Goal: Information Seeking & Learning: Learn about a topic

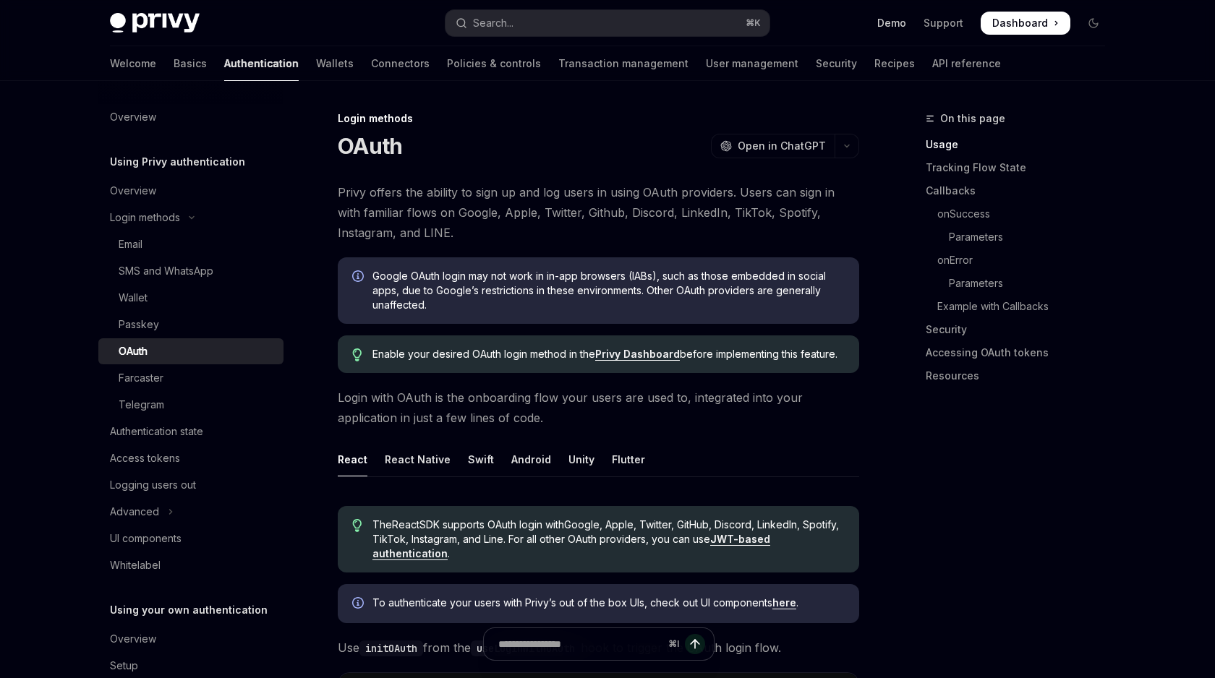
click at [887, 25] on link "Demo" at bounding box center [891, 23] width 29 height 14
click at [527, 25] on button "Search... ⌘ K" at bounding box center [607, 23] width 324 height 26
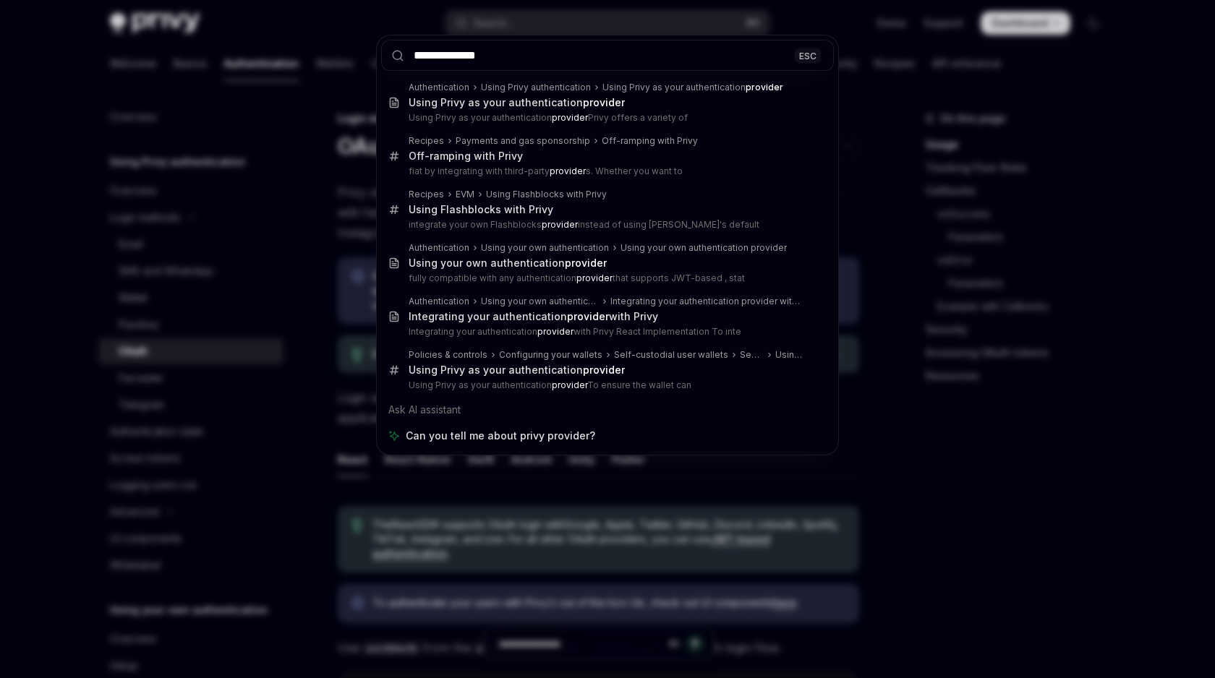
click at [445, 53] on input "**********" at bounding box center [607, 55] width 453 height 31
drag, startPoint x: 508, startPoint y: 60, endPoint x: 398, endPoint y: 51, distance: 110.2
click at [398, 51] on div "**********" at bounding box center [607, 55] width 461 height 40
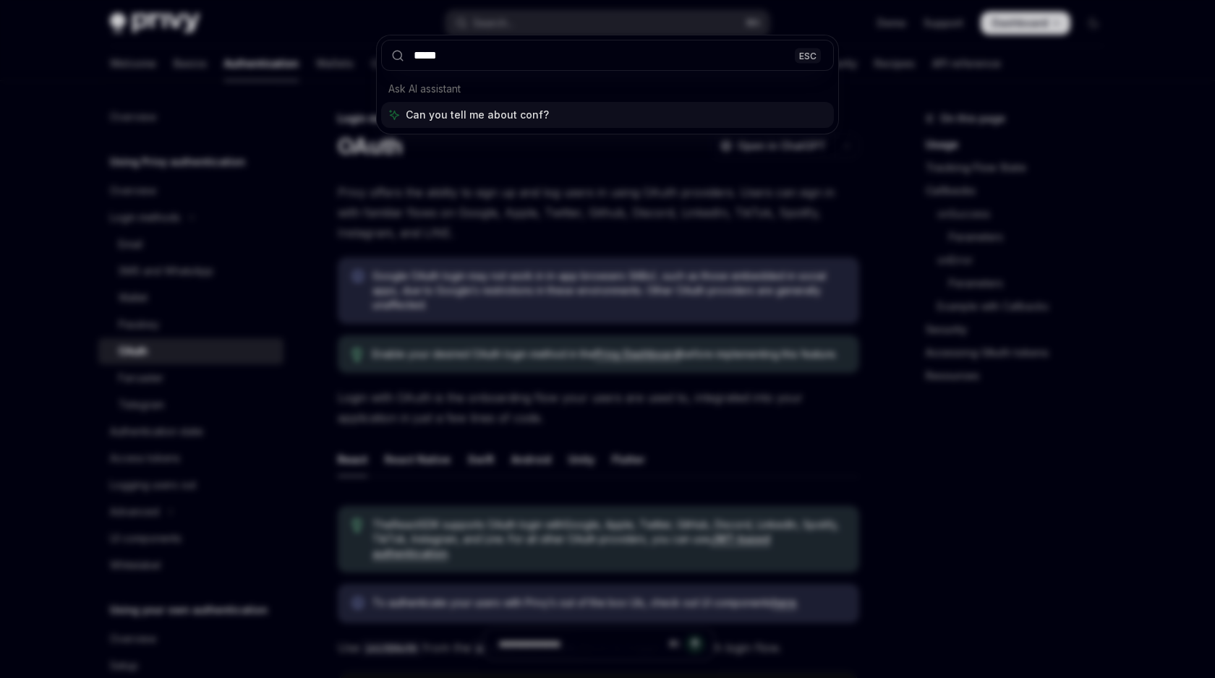
type input "******"
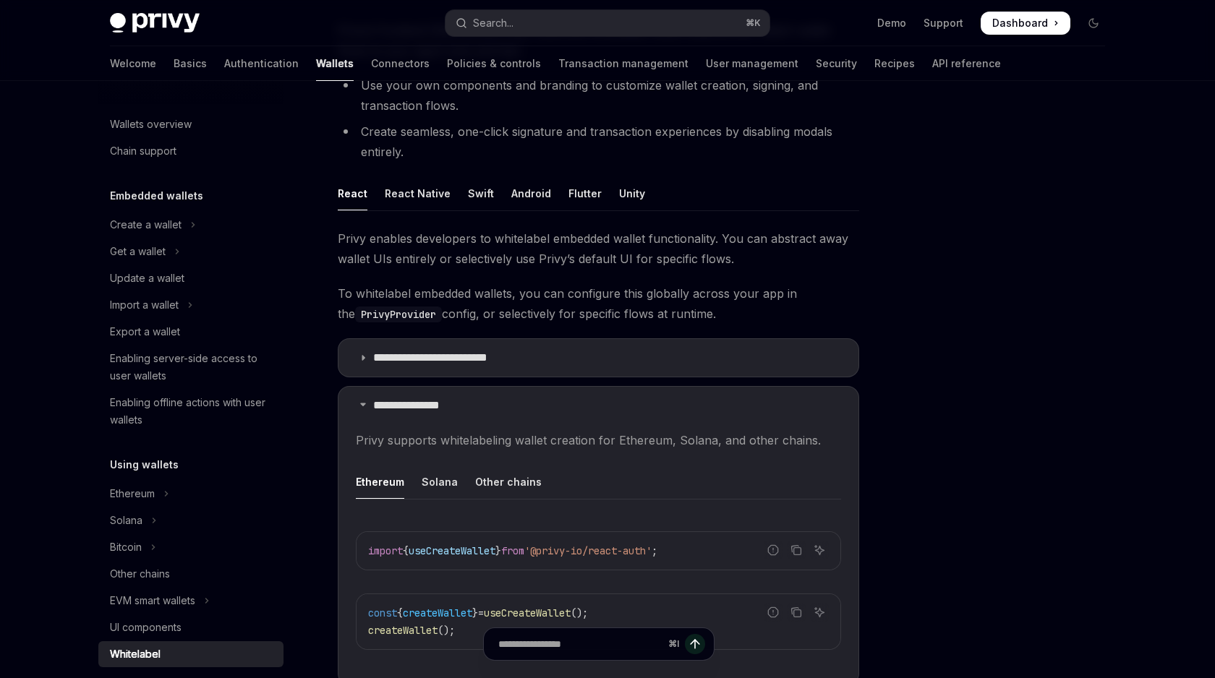
scroll to position [166, 0]
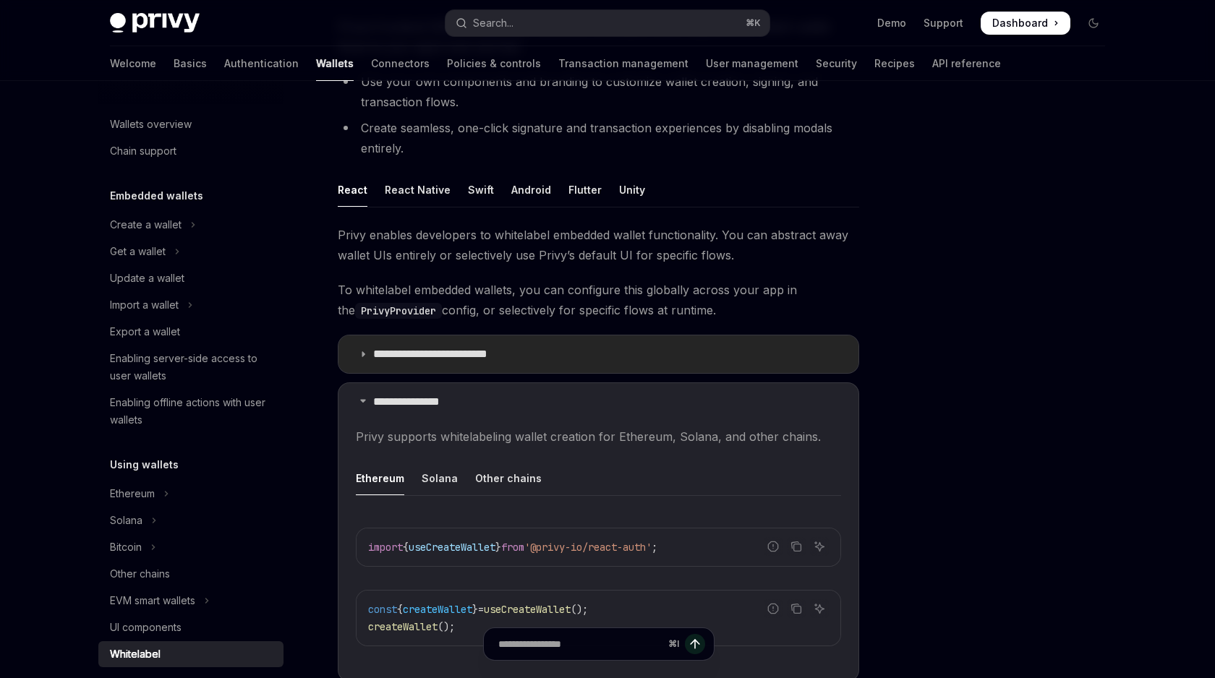
click at [364, 351] on icon at bounding box center [363, 354] width 9 height 9
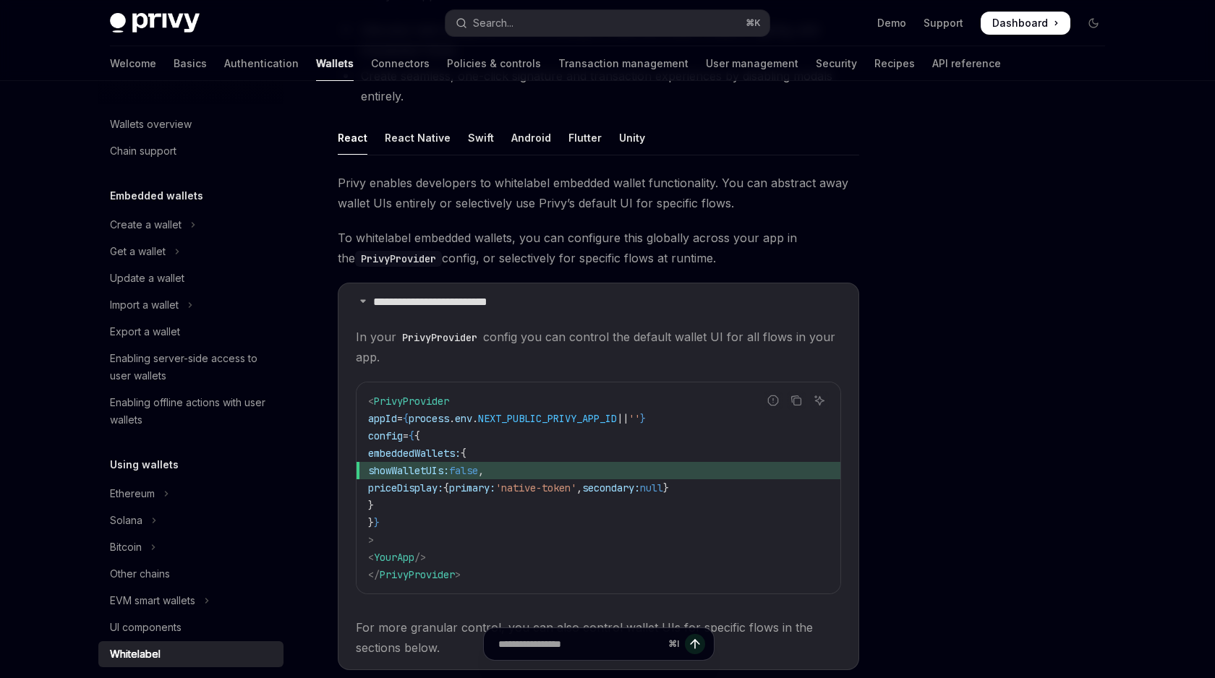
scroll to position [278, 0]
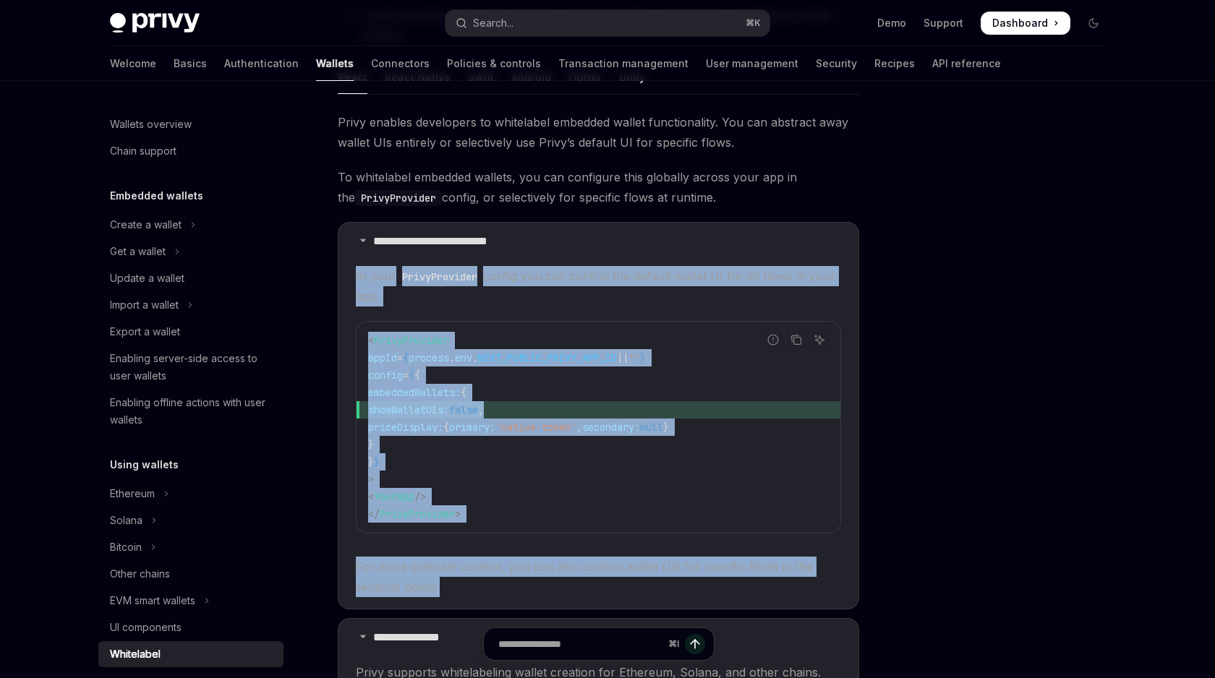
drag, startPoint x: 353, startPoint y: 275, endPoint x: 492, endPoint y: 587, distance: 341.4
click at [492, 587] on details "**********" at bounding box center [598, 415] width 521 height 387
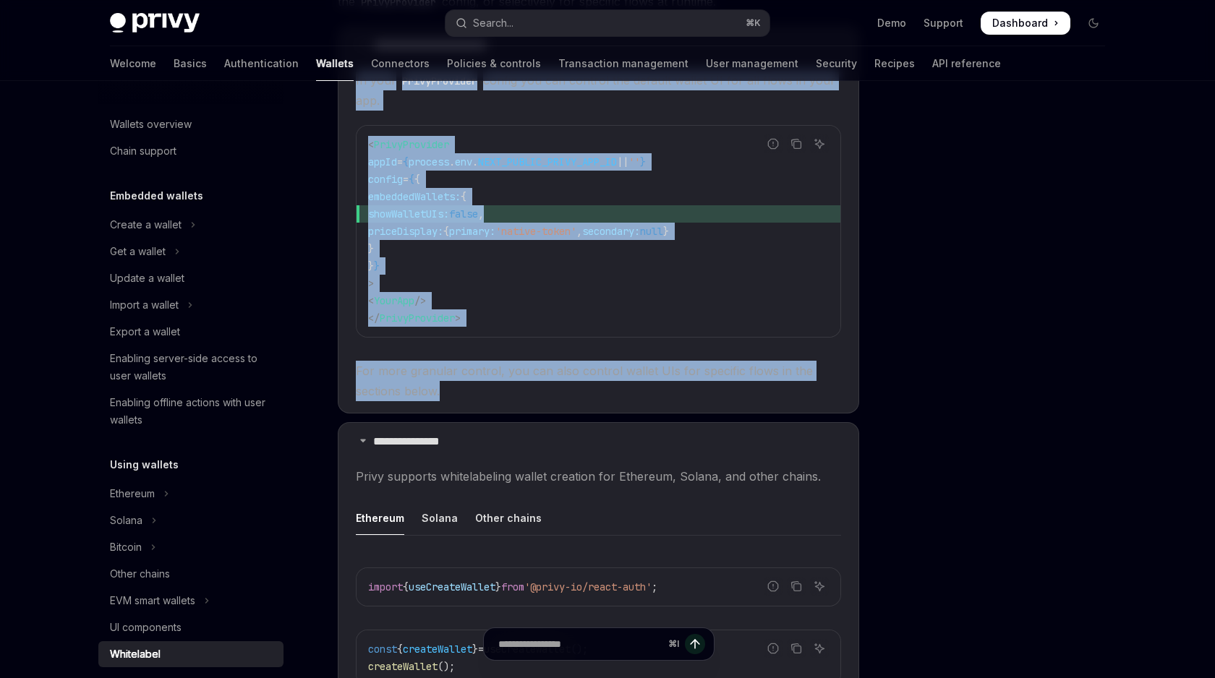
scroll to position [450, 0]
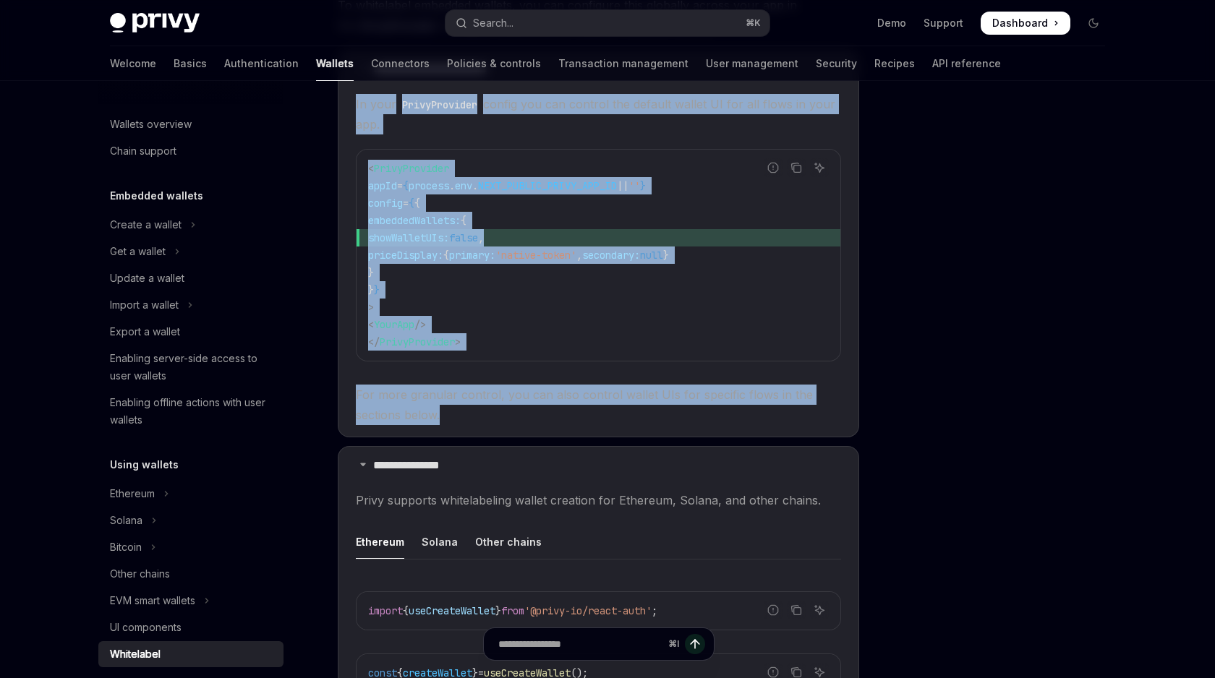
copy children "In your PrivyProvider config you can control the default wallet UI for all flow…"
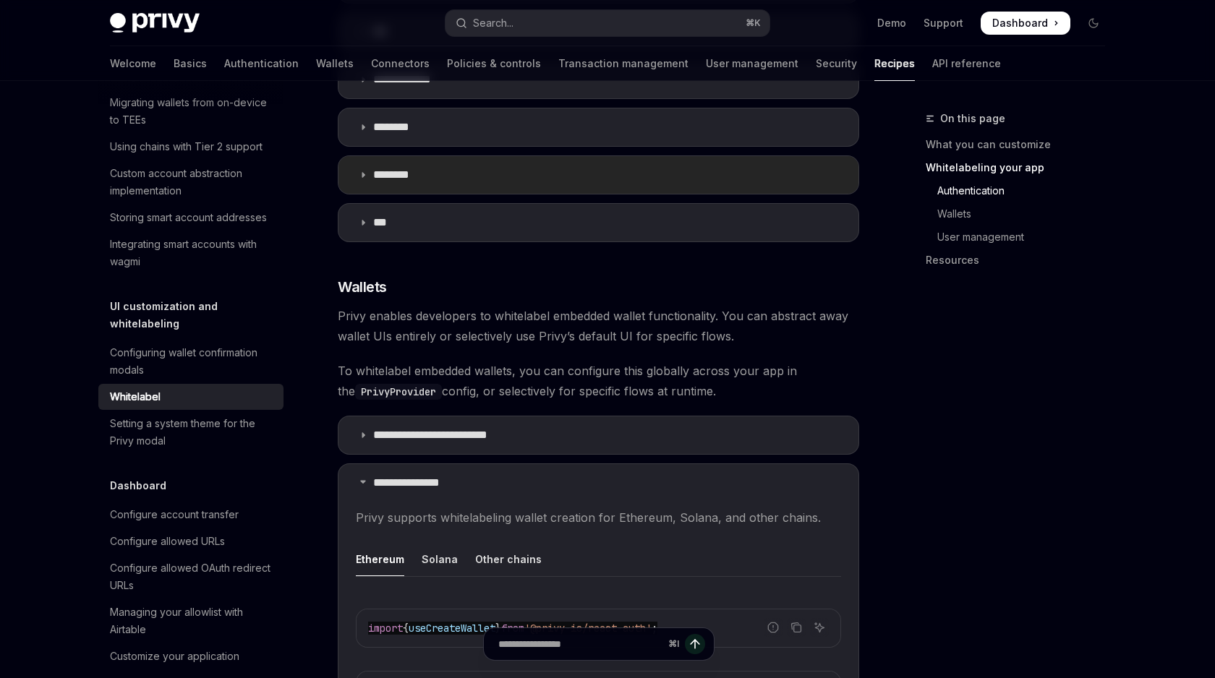
scroll to position [1113, 0]
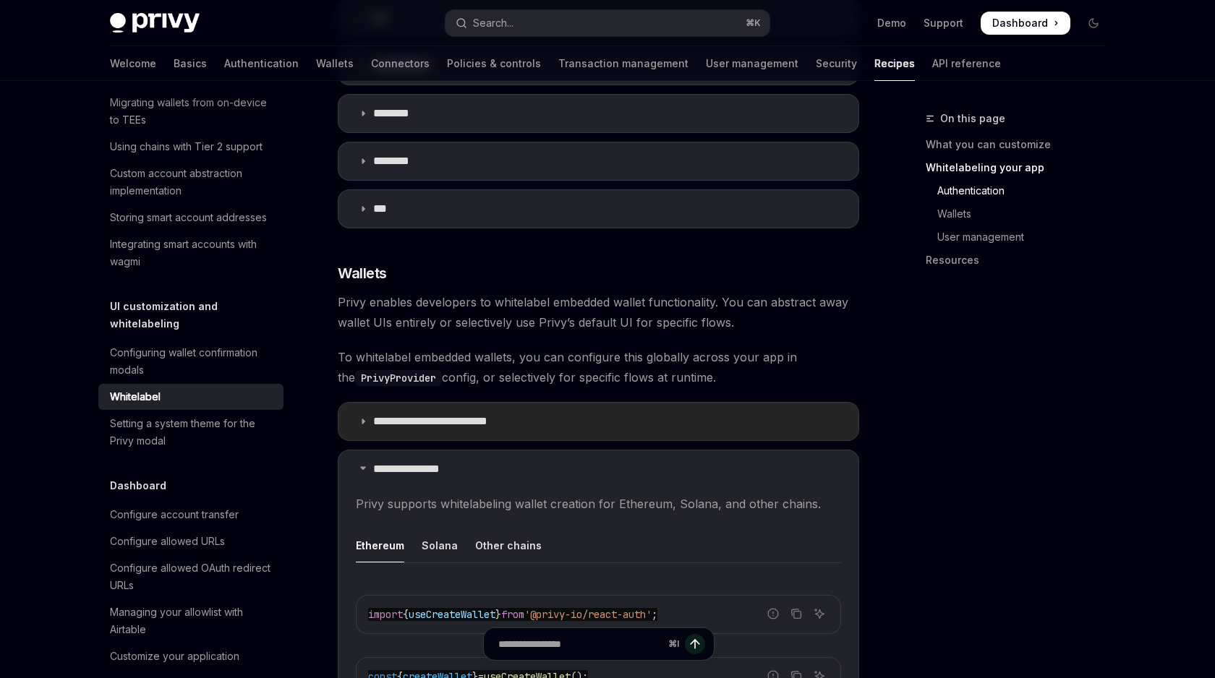
click at [513, 427] on summary "**********" at bounding box center [598, 422] width 520 height 38
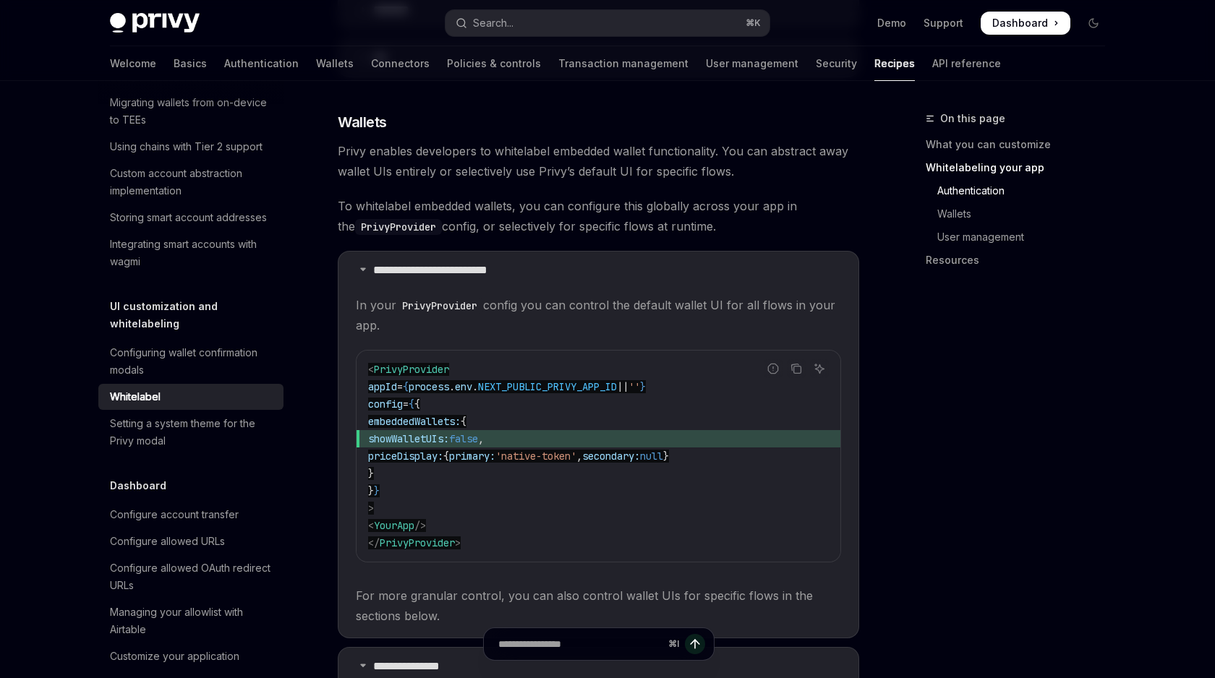
scroll to position [1273, 0]
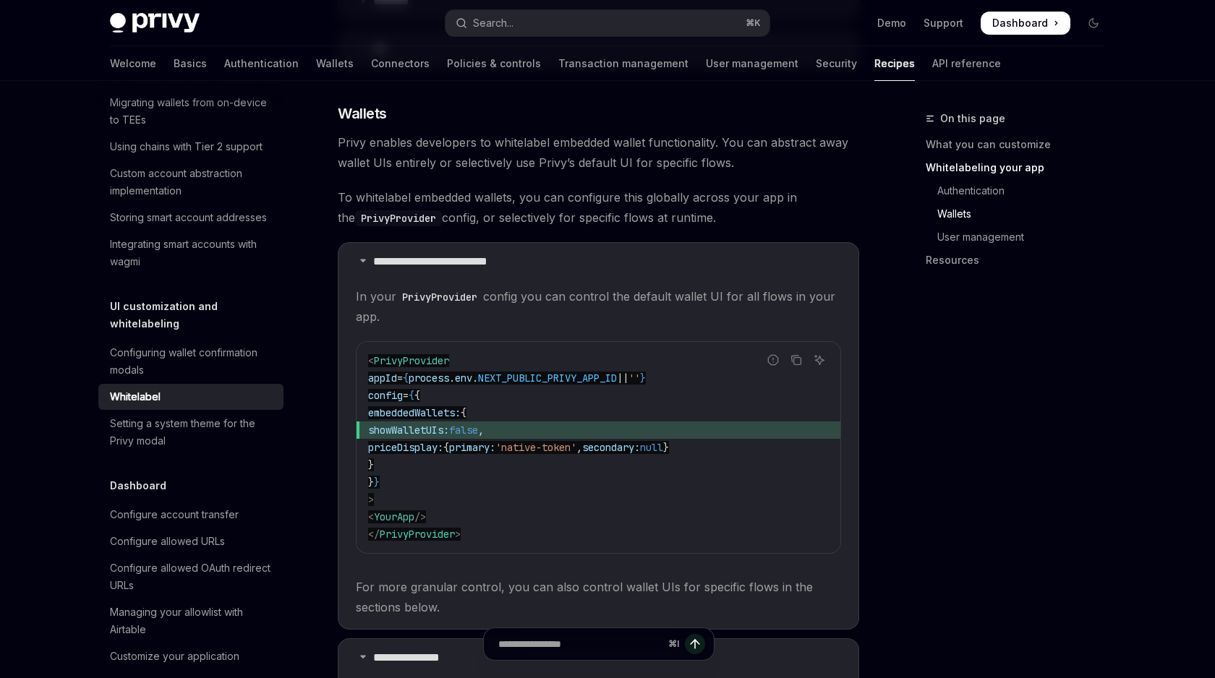
click at [485, 503] on code "< PrivyProvider appId = { process . env . NEXT_PUBLIC_PRIVY_APP_ID || '' } conf…" at bounding box center [598, 447] width 461 height 191
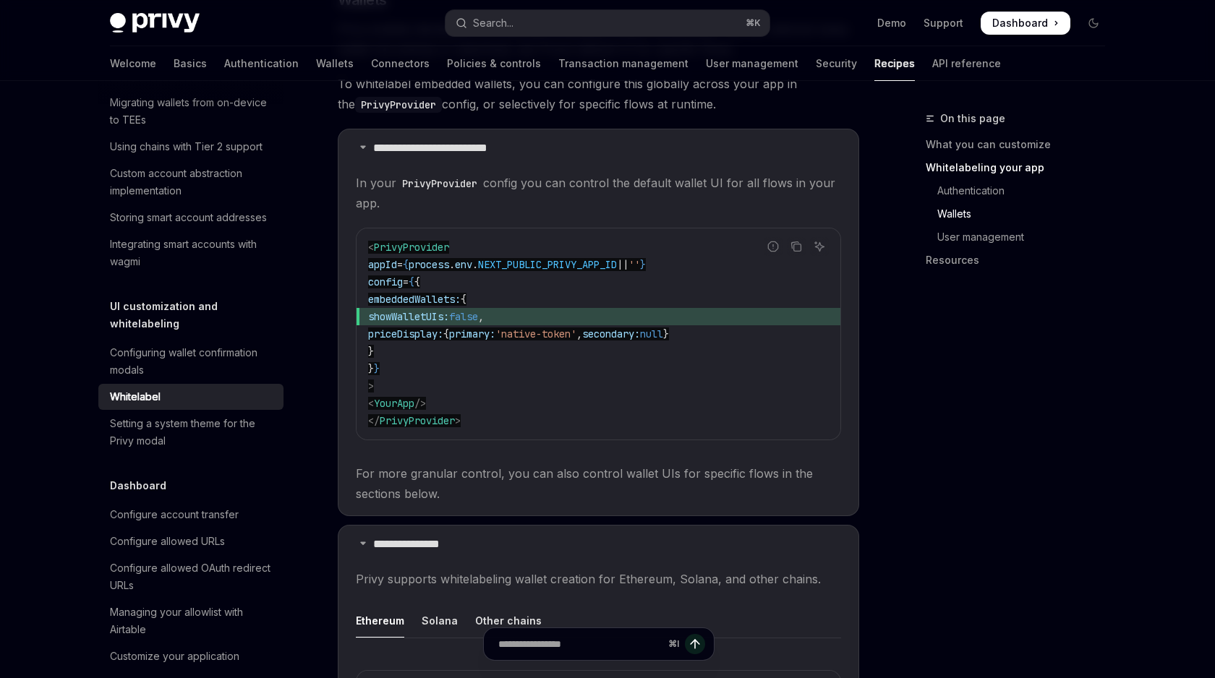
scroll to position [1386, 0]
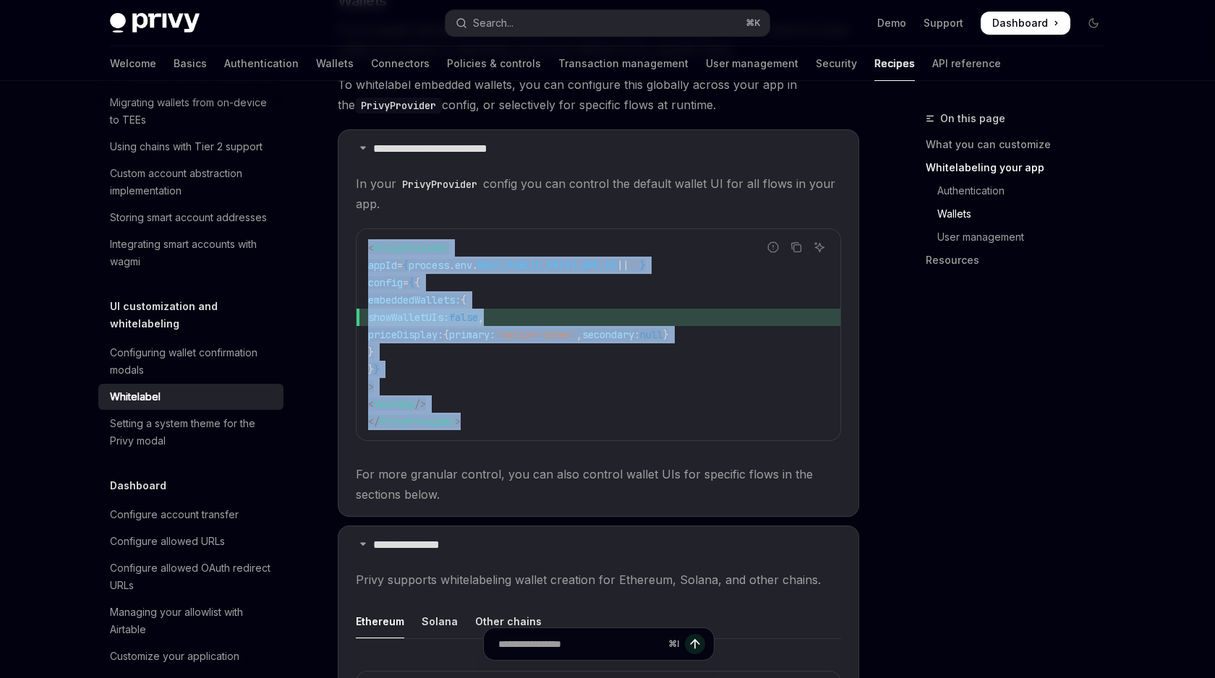
drag, startPoint x: 367, startPoint y: 241, endPoint x: 493, endPoint y: 416, distance: 214.9
click at [493, 416] on code "< PrivyProvider appId = { process . env . NEXT_PUBLIC_PRIVY_APP_ID || '' } conf…" at bounding box center [598, 334] width 461 height 191
copy code "< PrivyProvider appId = { process . env . NEXT_PUBLIC_PRIVY_APP_ID || '' } conf…"
click at [565, 409] on code "< PrivyProvider appId = { process . env . NEXT_PUBLIC_PRIVY_APP_ID || '' } conf…" at bounding box center [598, 334] width 461 height 191
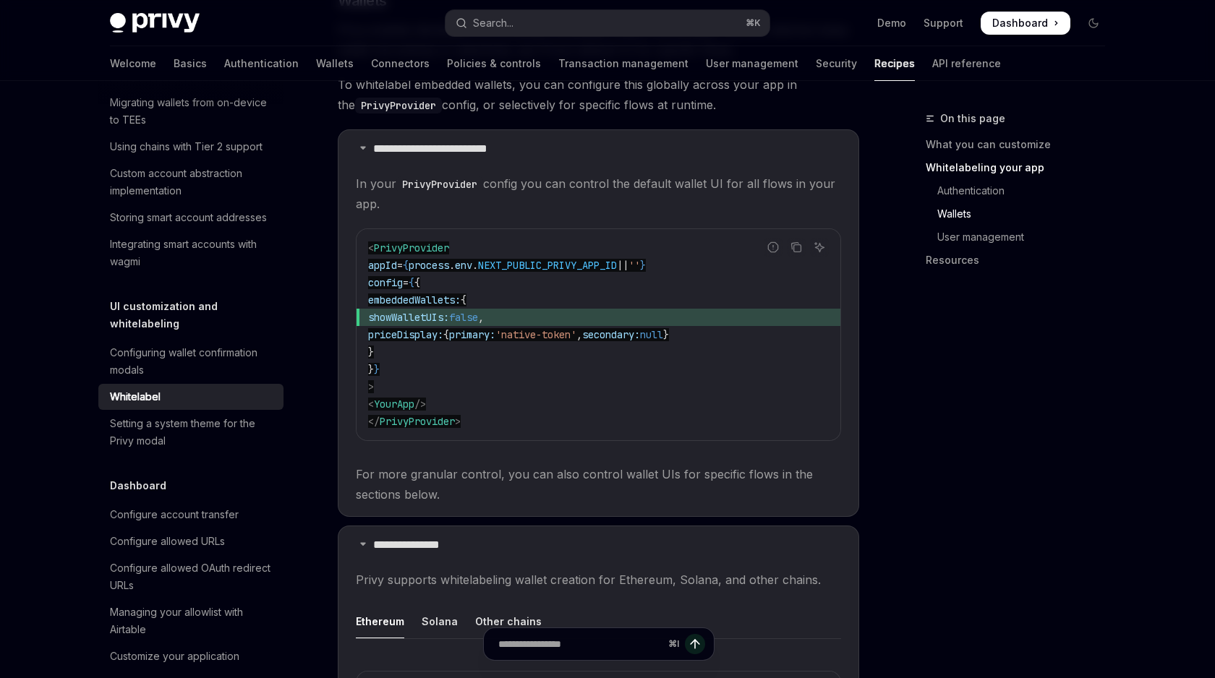
click at [440, 330] on span "priceDisplay:" at bounding box center [405, 334] width 75 height 13
click at [429, 333] on span "priceDisplay:" at bounding box center [405, 334] width 75 height 13
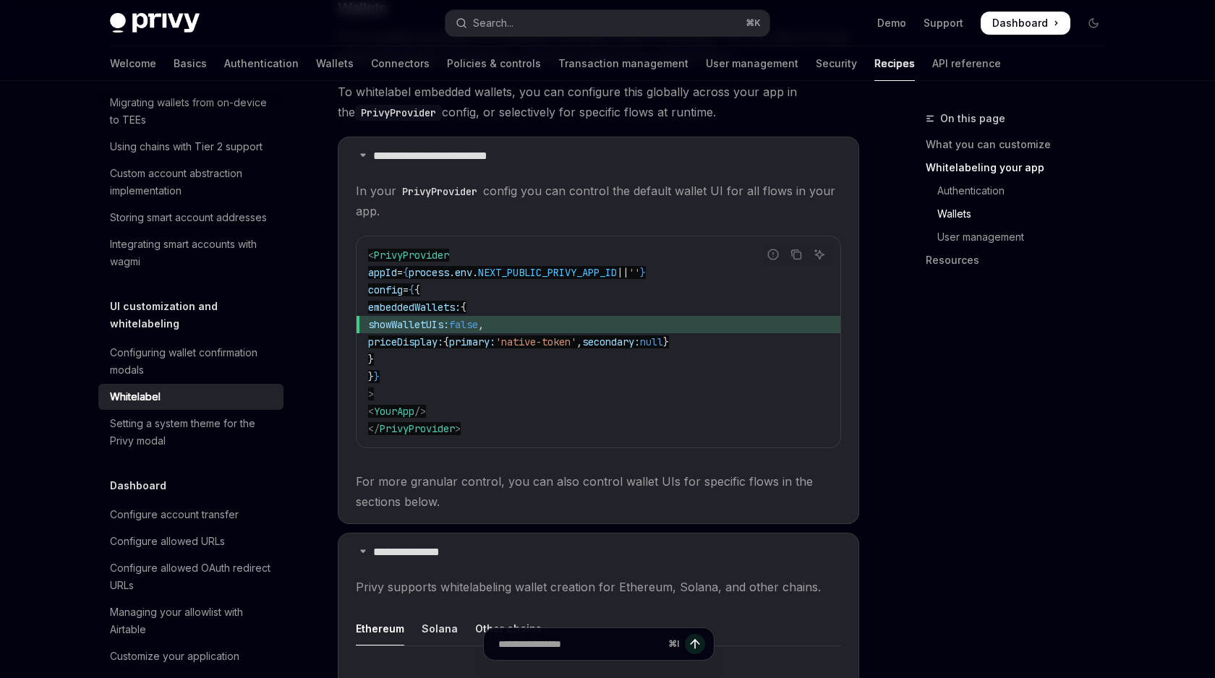
scroll to position [1374, 0]
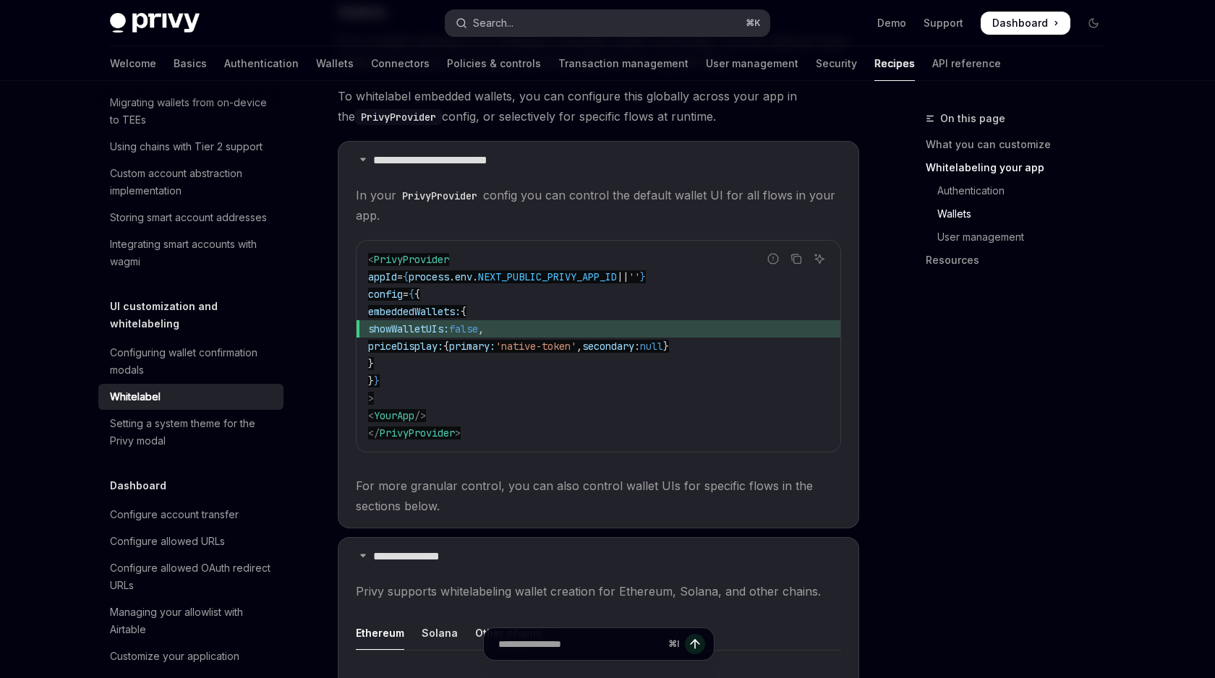
click at [537, 23] on button "Search... ⌘ K" at bounding box center [607, 23] width 324 height 26
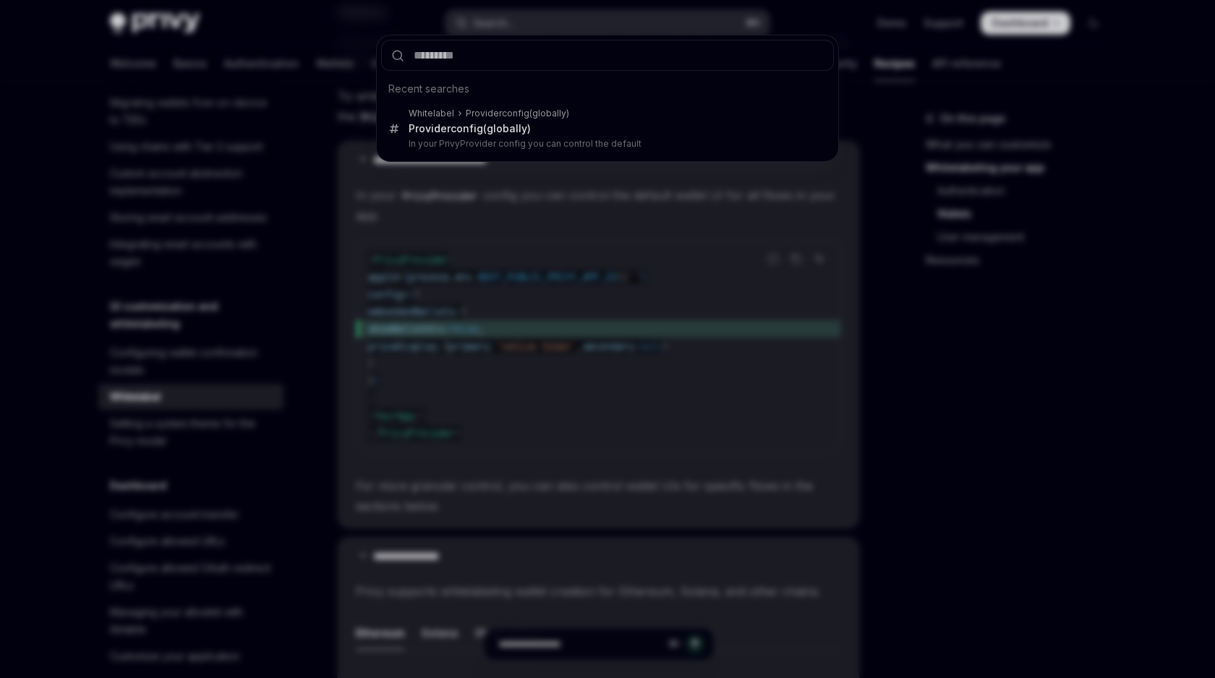
type input "**********"
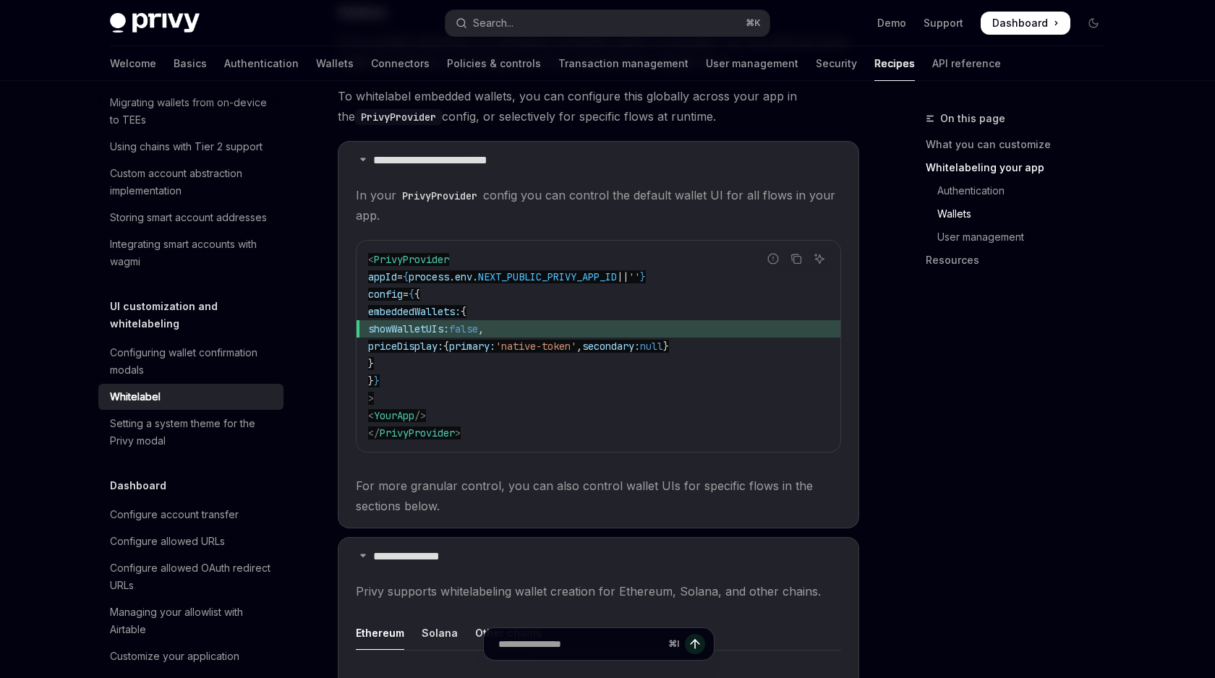
type textarea "*"
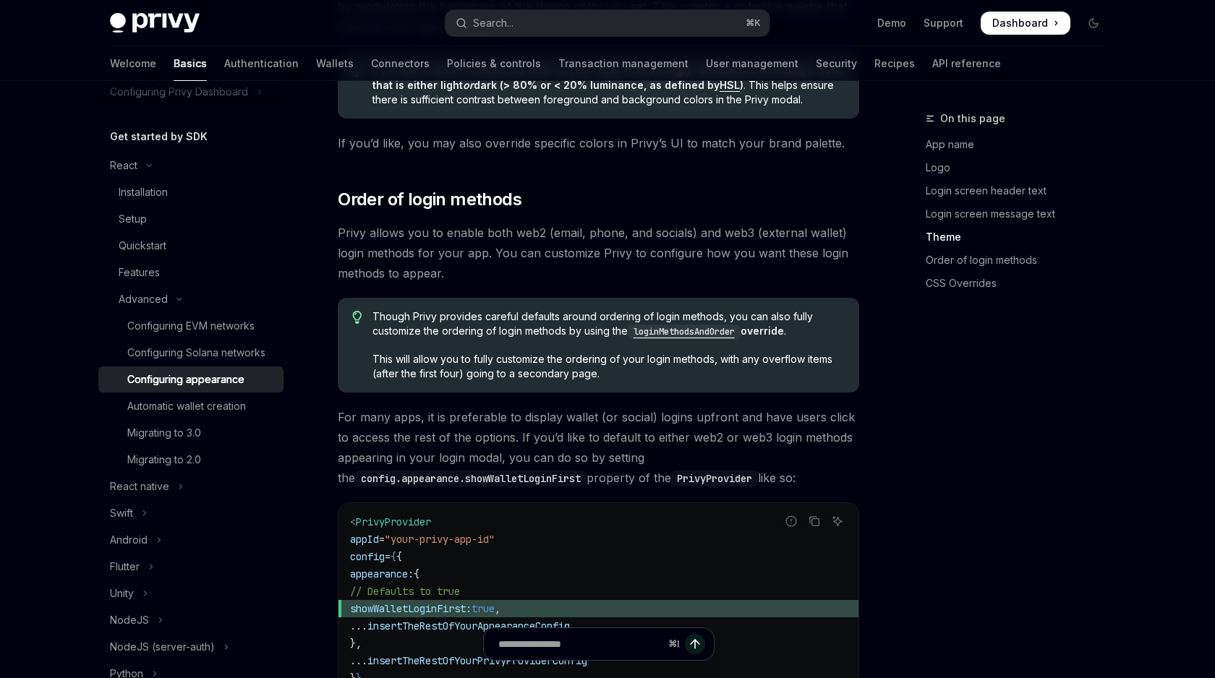
scroll to position [2702, 0]
click at [687, 327] on code "loginMethodsAndOrder" at bounding box center [684, 334] width 113 height 14
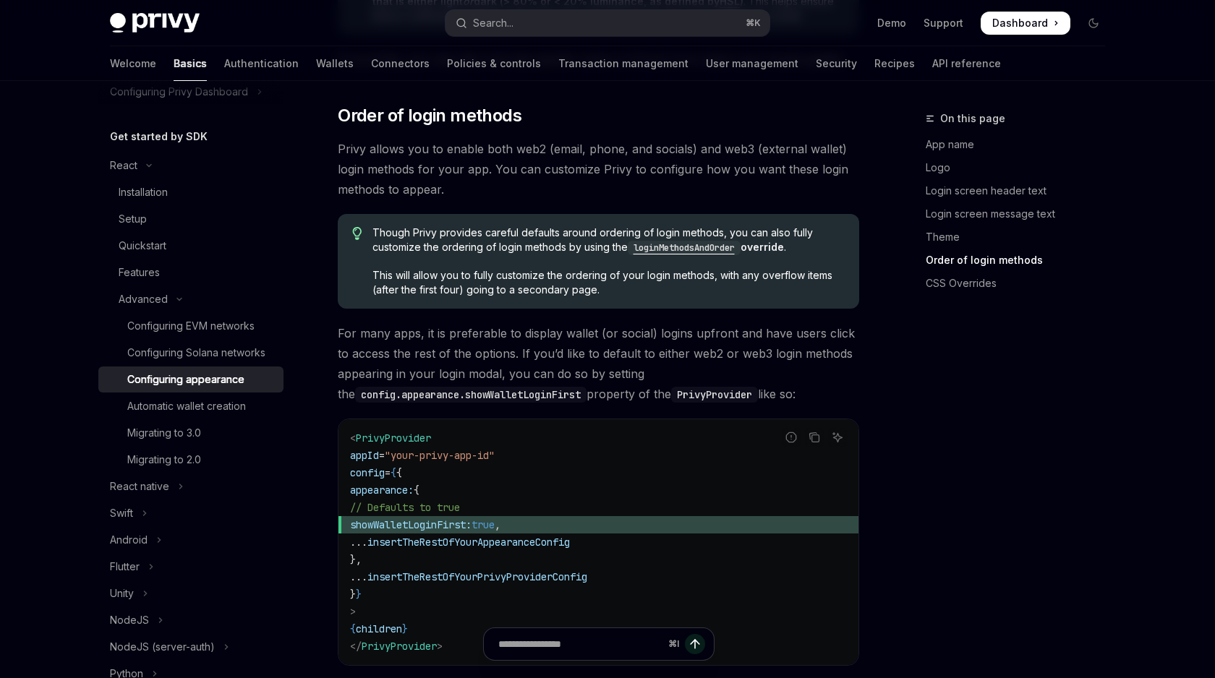
scroll to position [2792, 0]
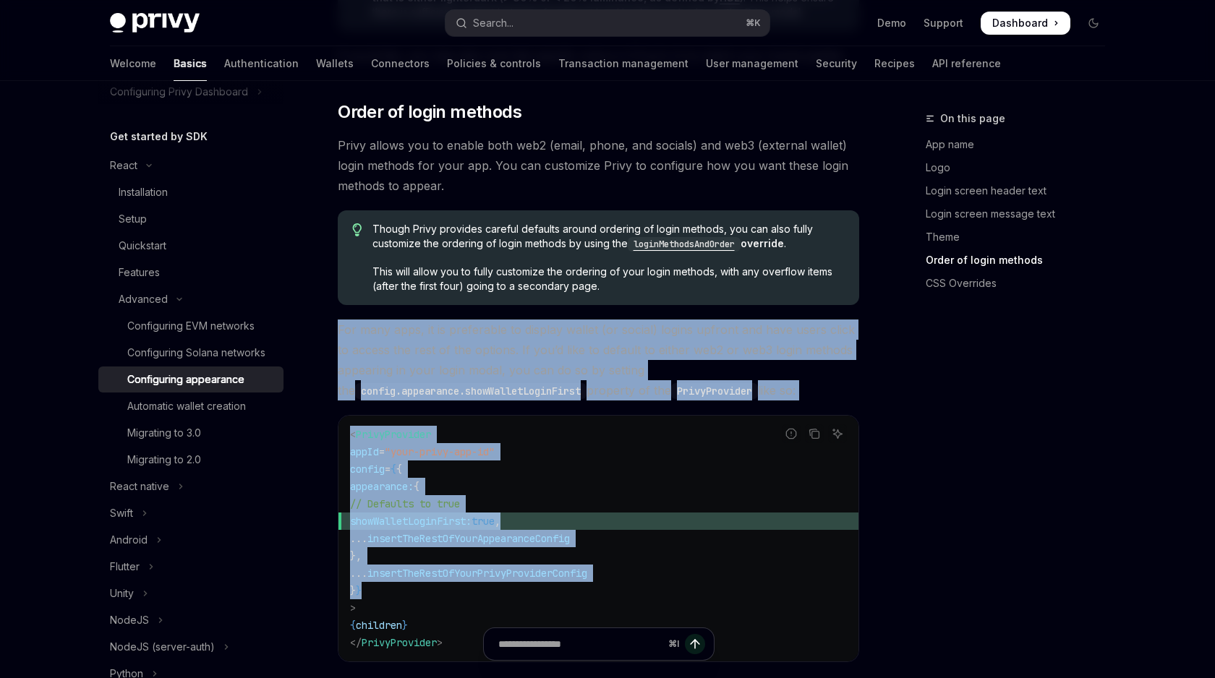
drag, startPoint x: 341, startPoint y: 288, endPoint x: 517, endPoint y: 541, distance: 308.4
copy div "For many apps, it is preferable to display wallet (or social) logins upfront an…"
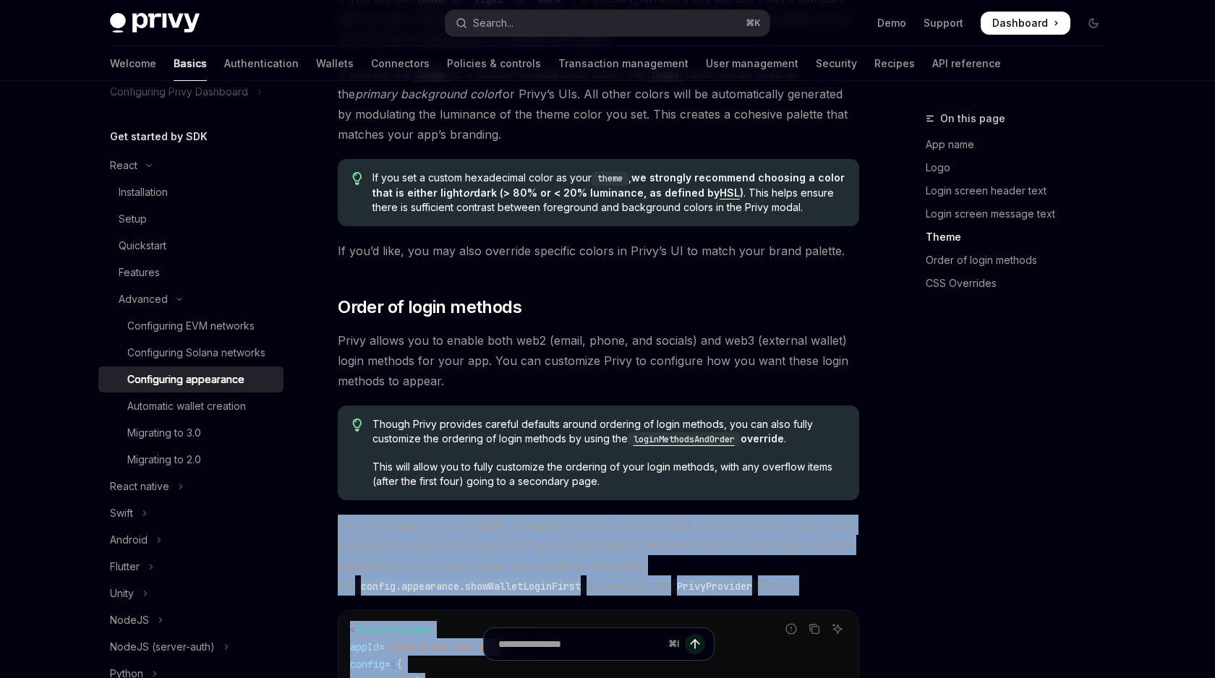
scroll to position [2535, 0]
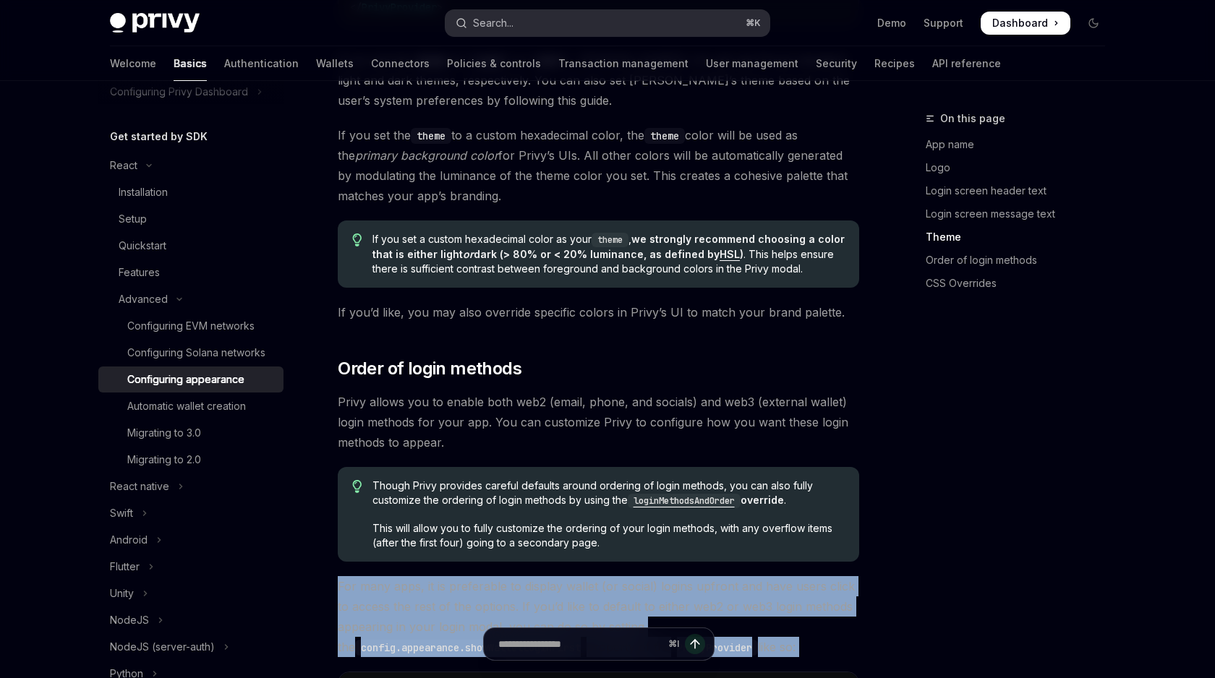
click at [529, 22] on button "Search... ⌘ K" at bounding box center [607, 23] width 324 height 26
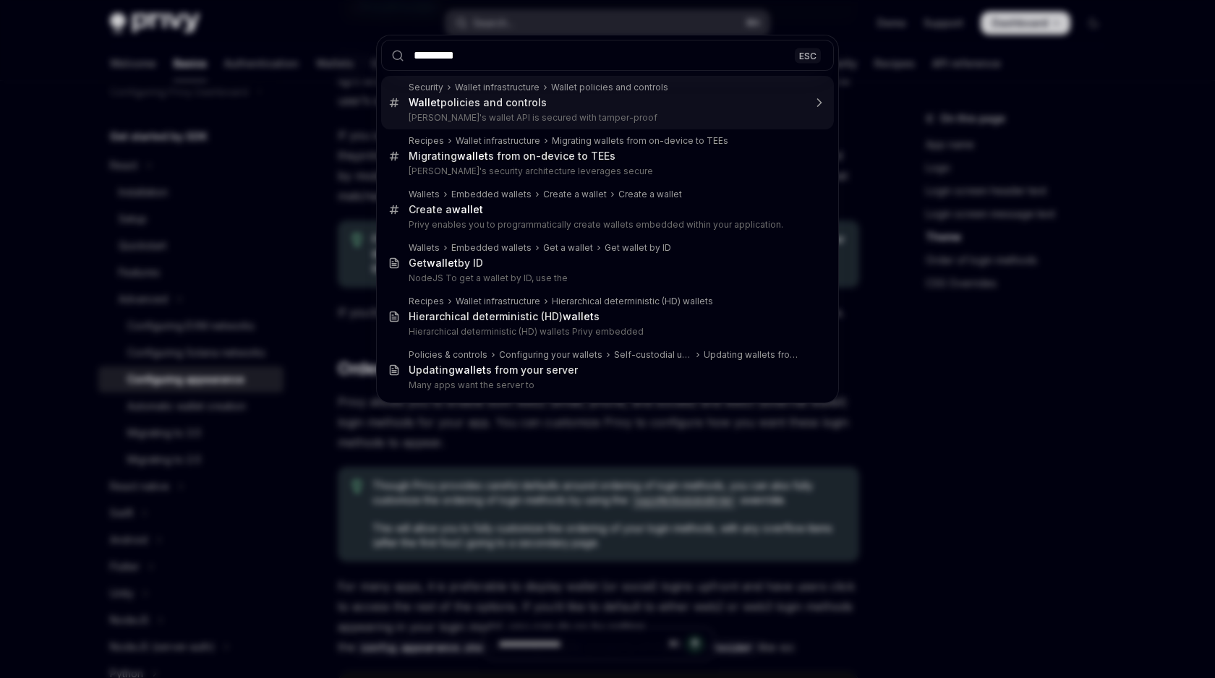
type input "**********"
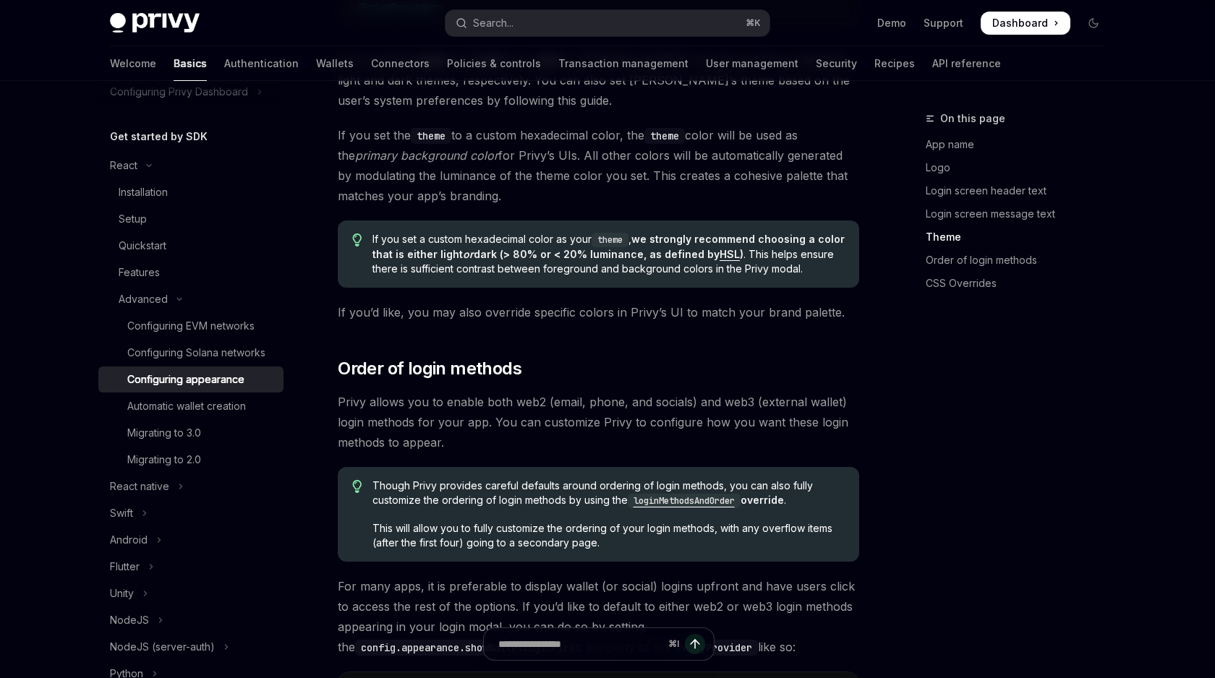
type textarea "*"
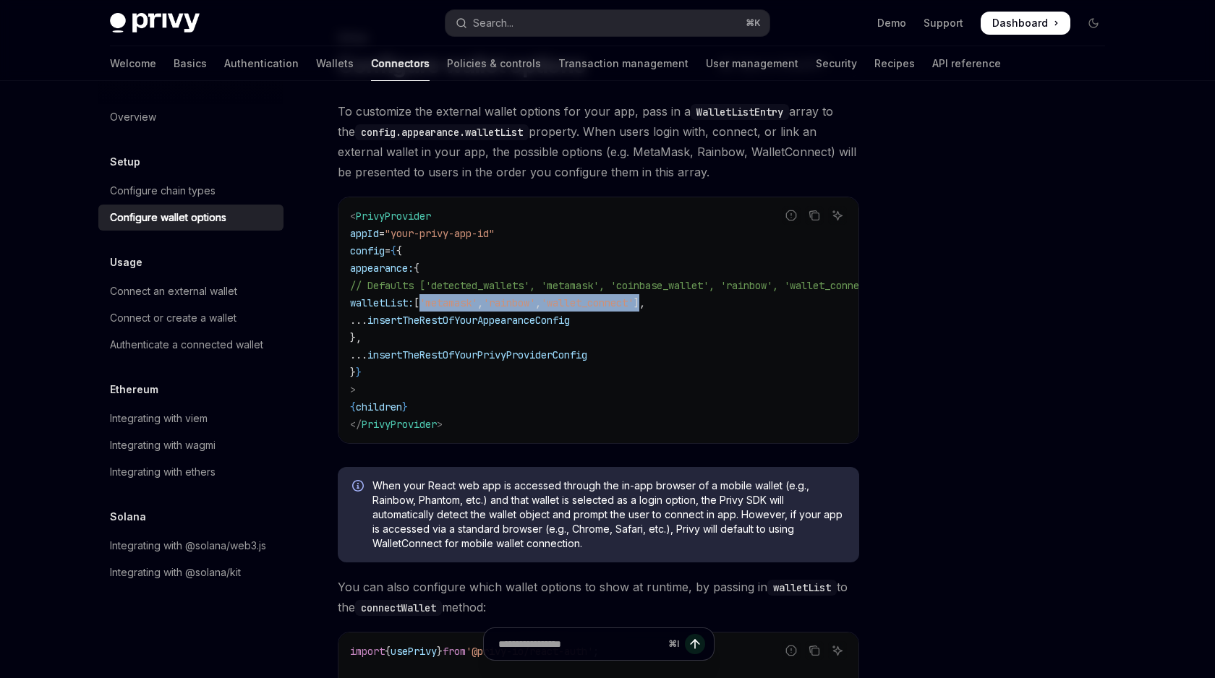
drag, startPoint x: 460, startPoint y: 304, endPoint x: 708, endPoint y: 299, distance: 248.7
click at [645, 299] on span "walletList: [ 'metamask' , 'rainbow' , 'wallet_connect' ]," at bounding box center [497, 302] width 295 height 13
copy span "[ 'metamask' , 'rainbow' , 'wallet_connect' ]"
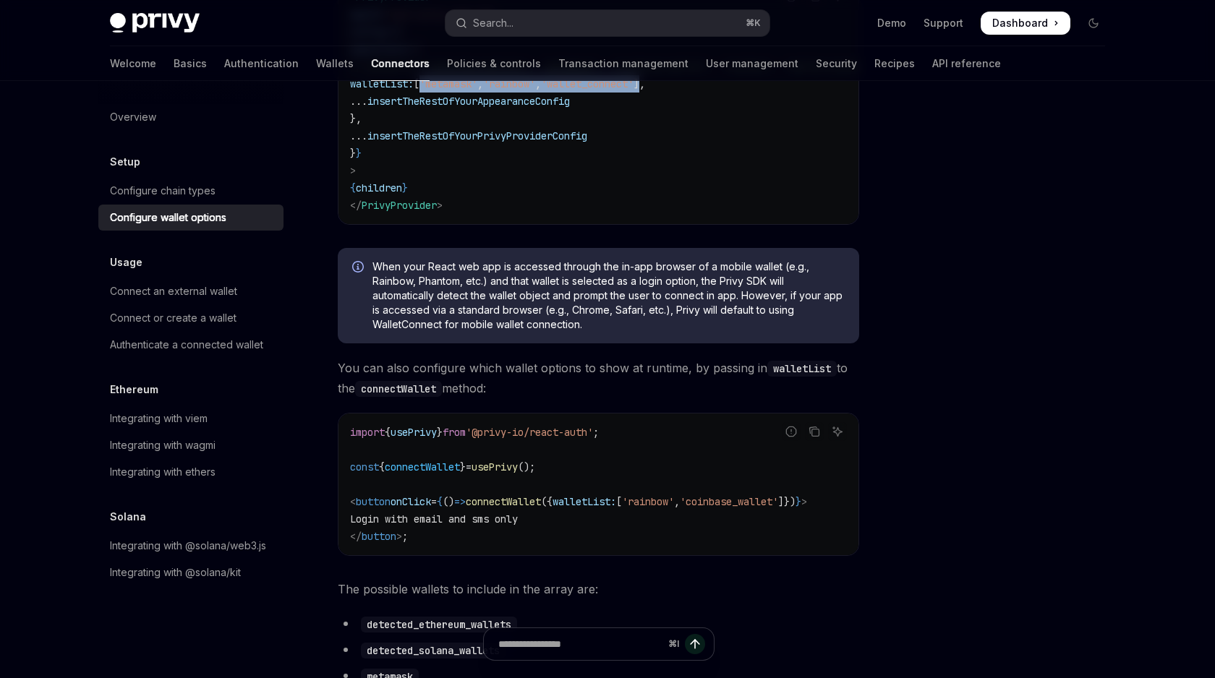
scroll to position [303, 0]
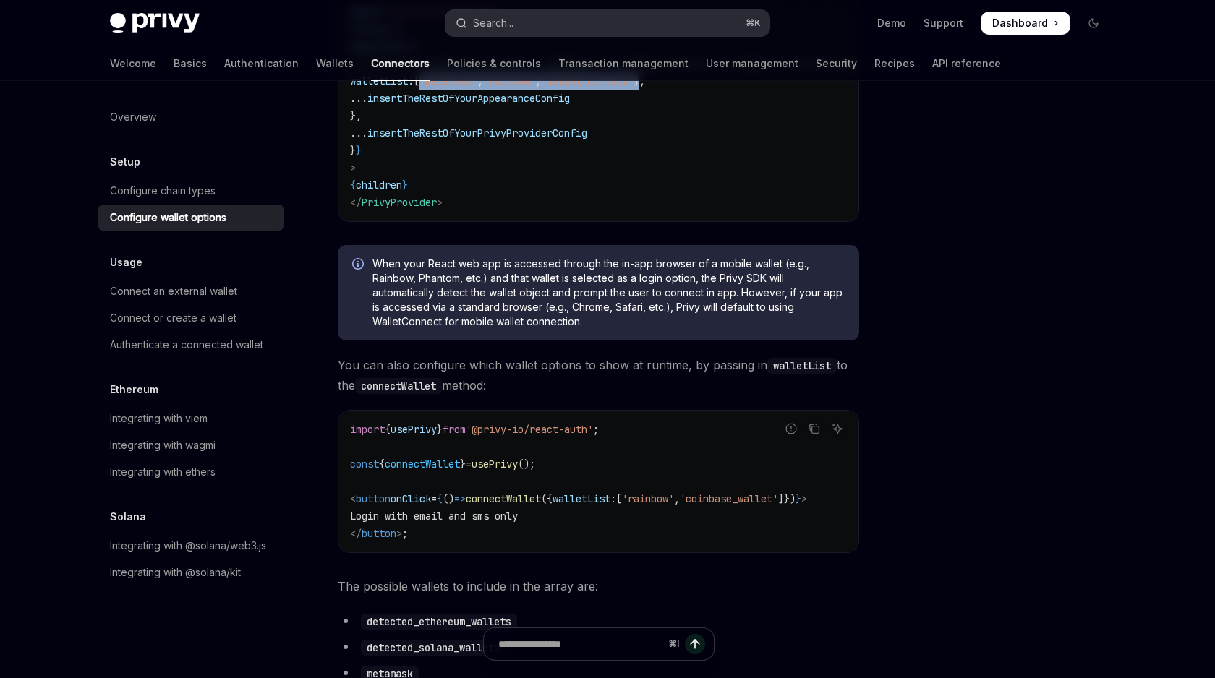
click at [513, 15] on div "Search..." at bounding box center [493, 22] width 40 height 17
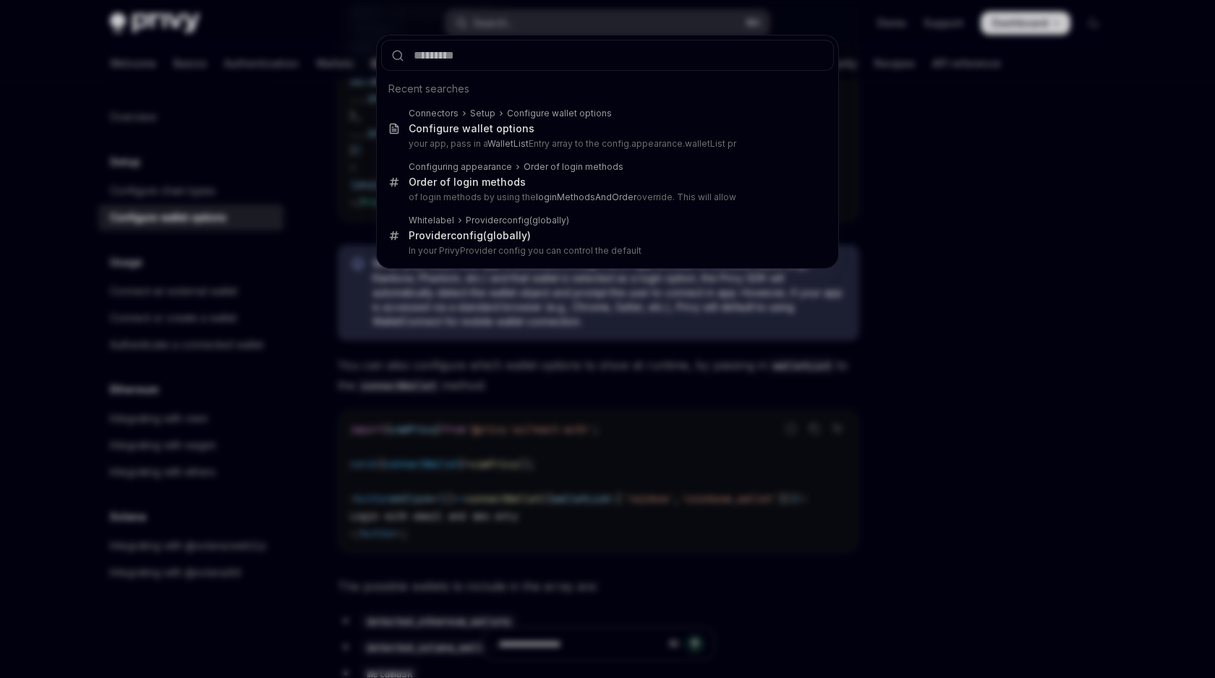
type input "**********"
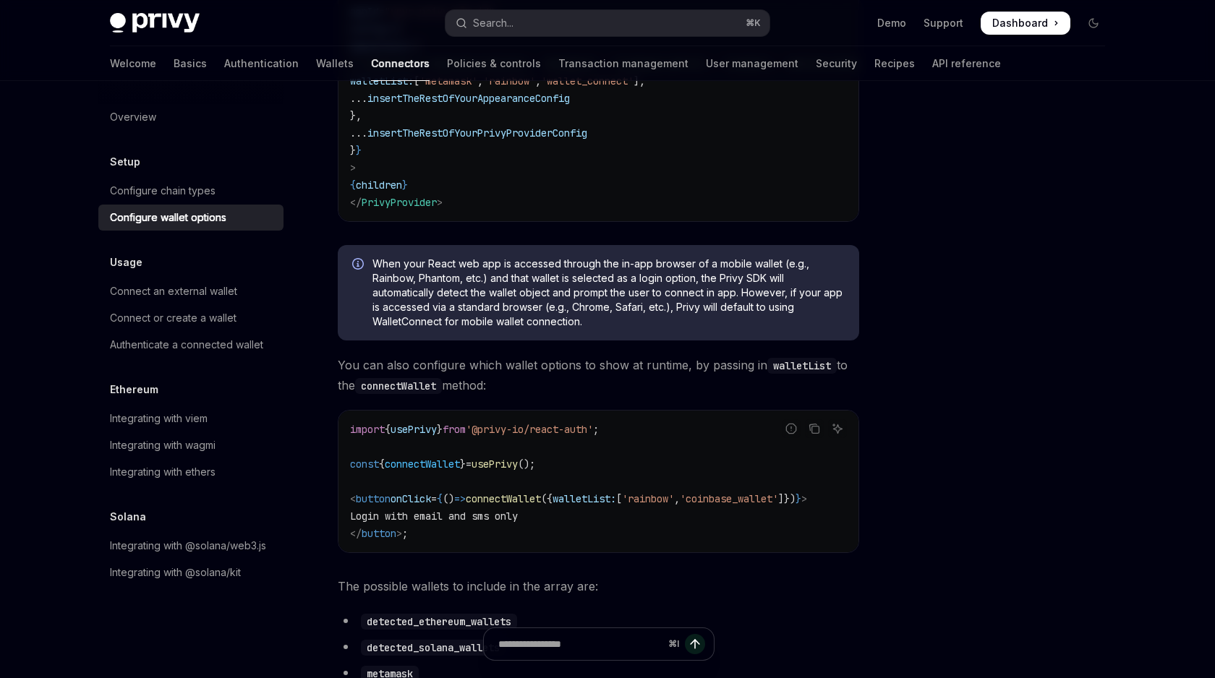
type textarea "*"
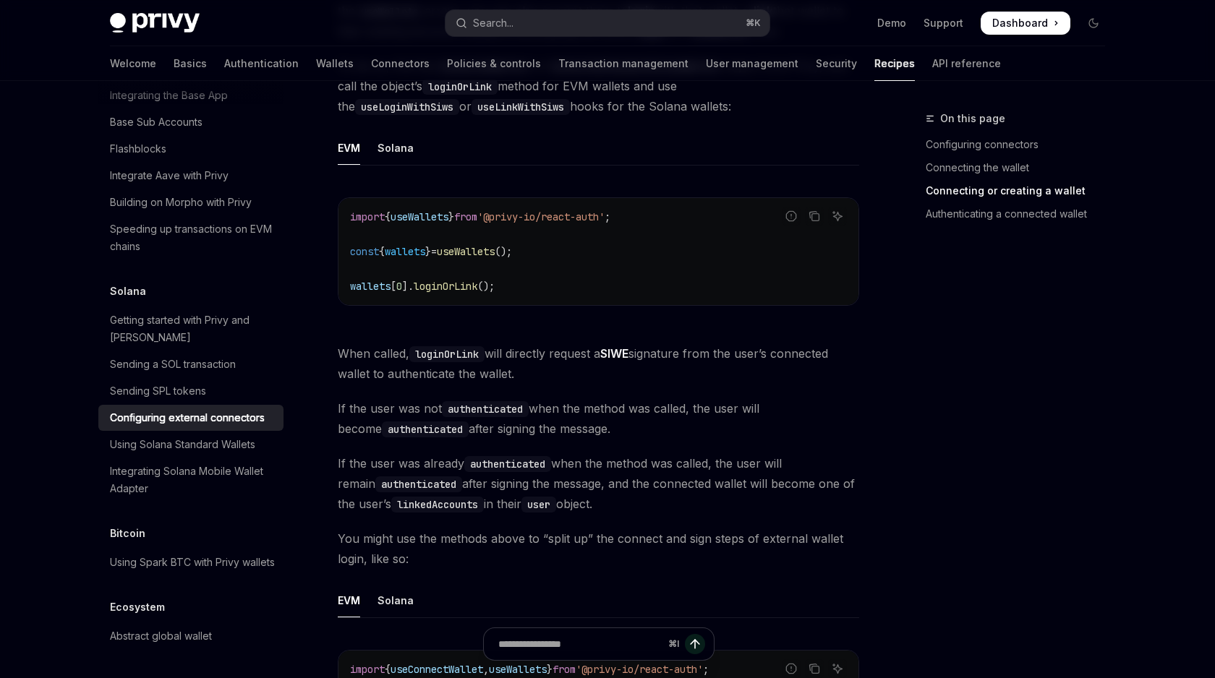
scroll to position [1276, 0]
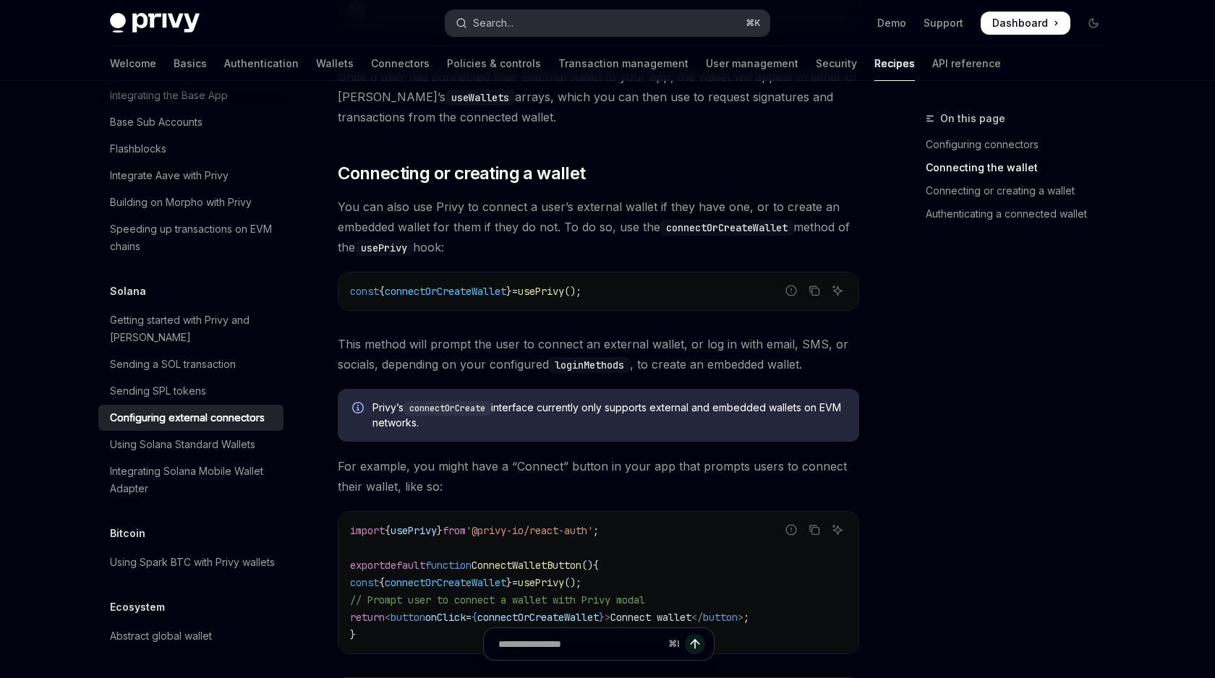
click at [523, 17] on button "Search... ⌘ K" at bounding box center [607, 23] width 324 height 26
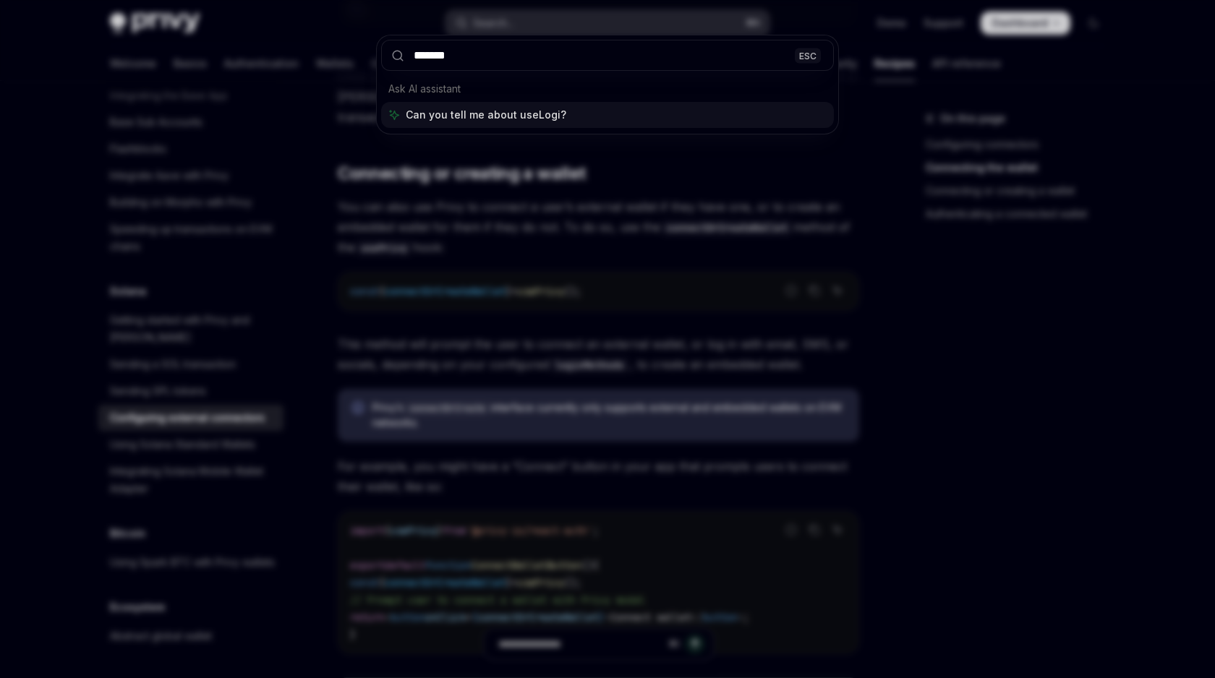
type input "********"
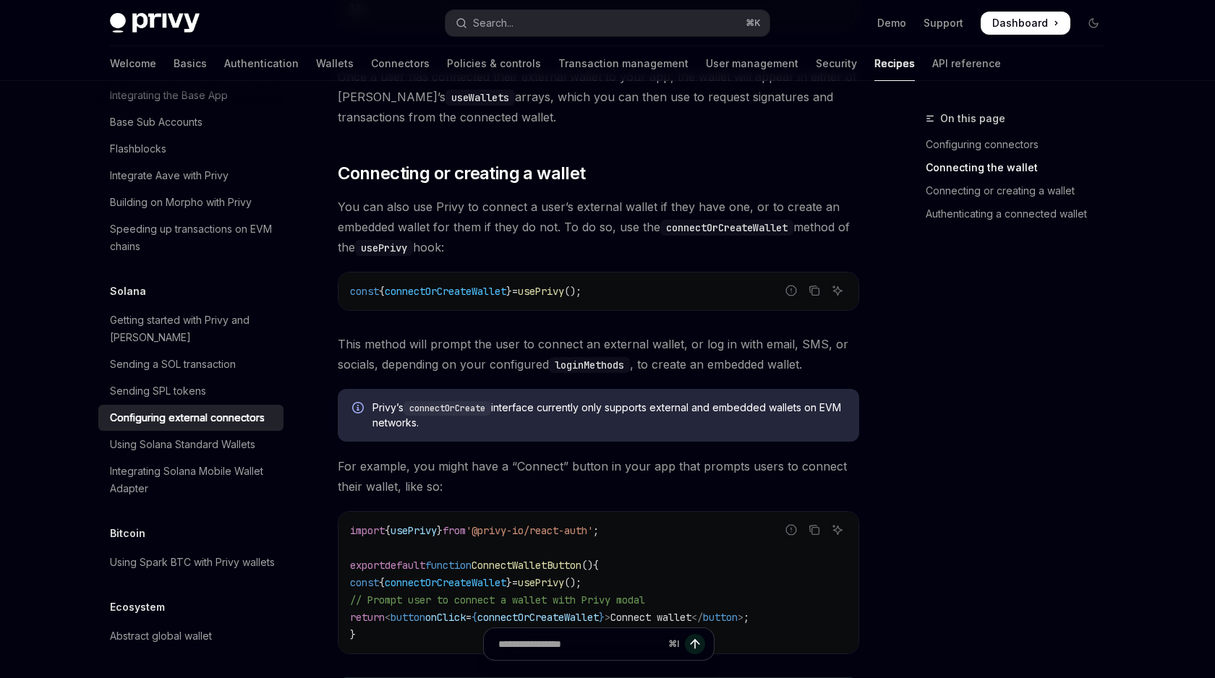
type textarea "*"
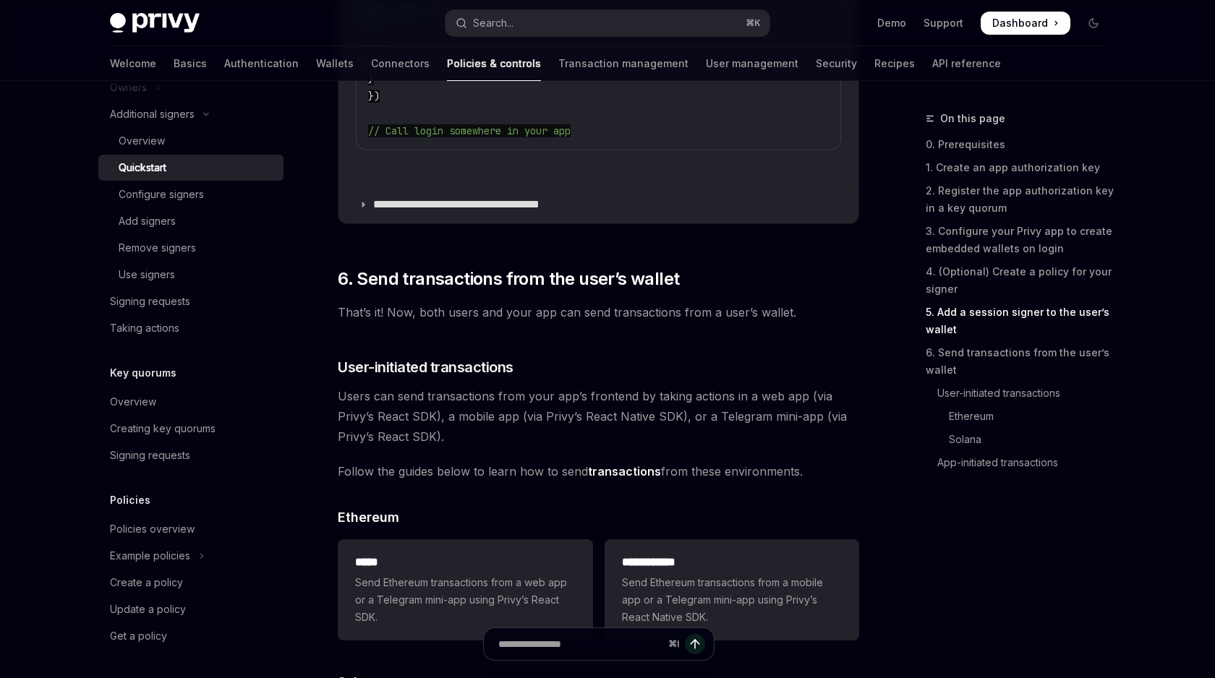
scroll to position [3452, 0]
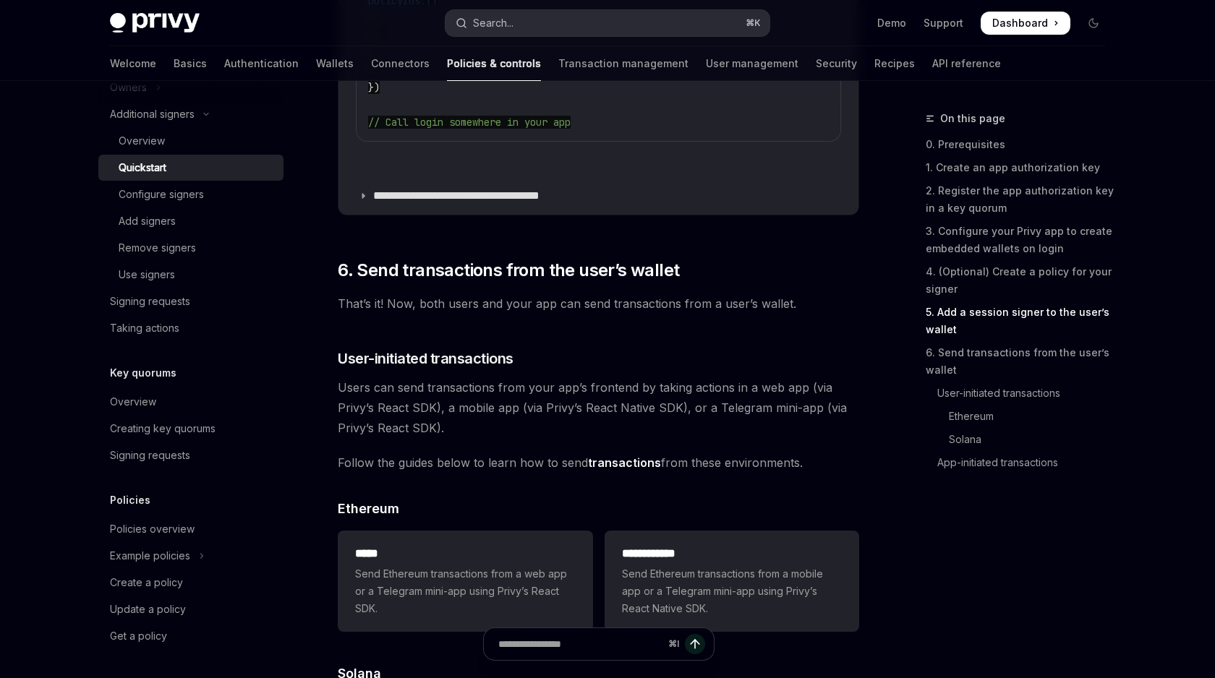
click at [542, 25] on button "Search... ⌘ K" at bounding box center [607, 23] width 324 height 26
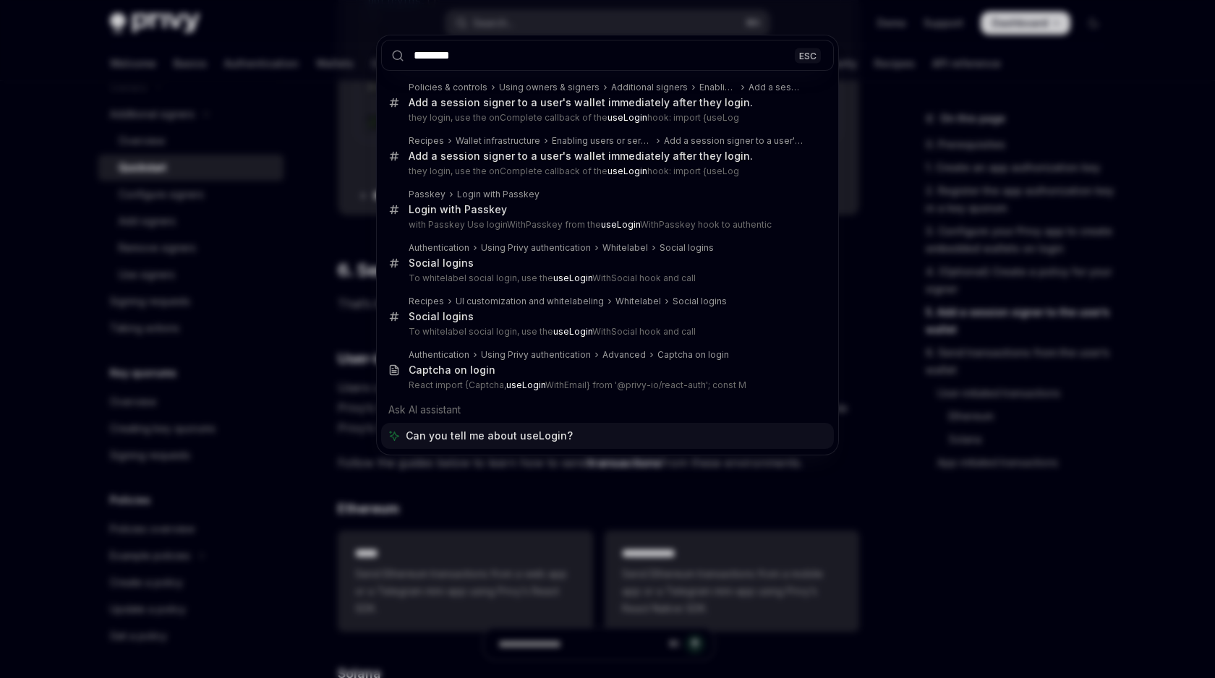
type input "********"
type textarea "*"
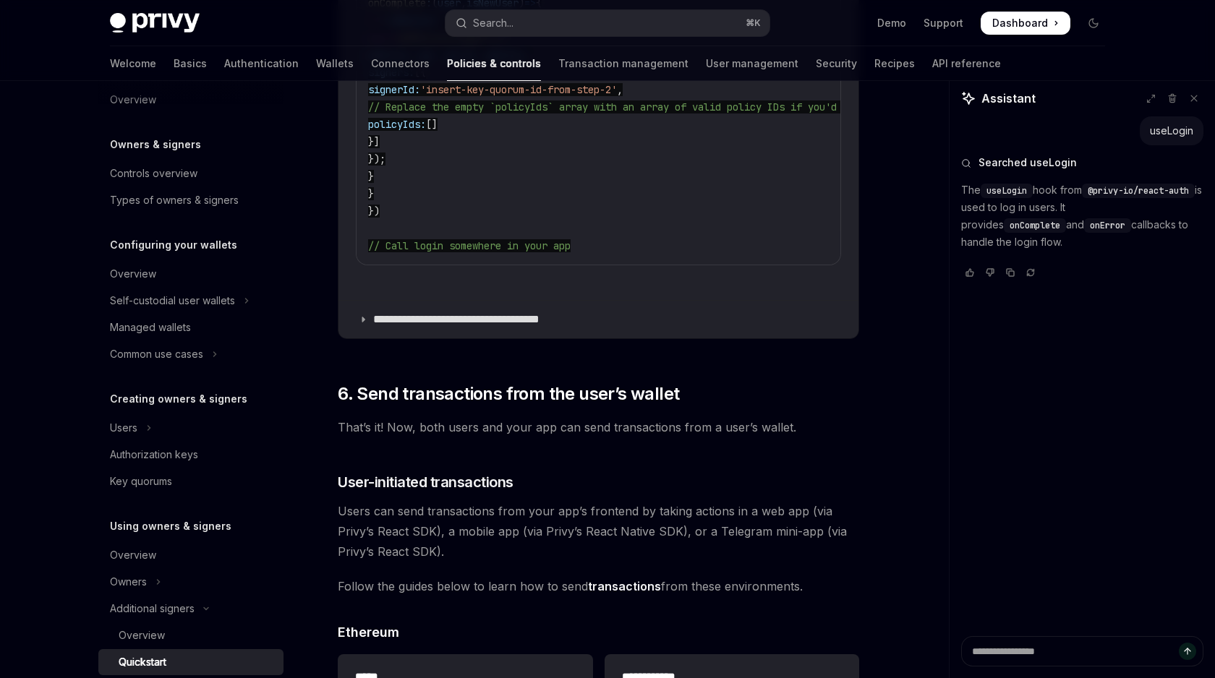
scroll to position [0, 0]
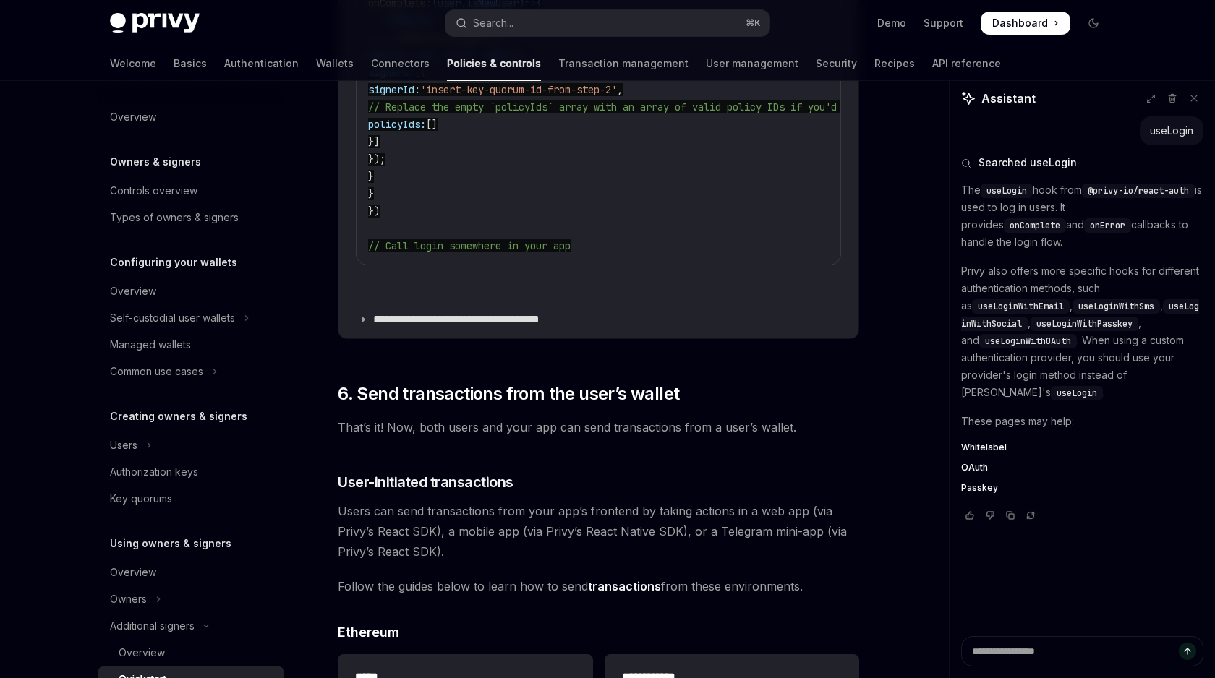
click at [1002, 188] on span "useLogin" at bounding box center [1006, 191] width 40 height 12
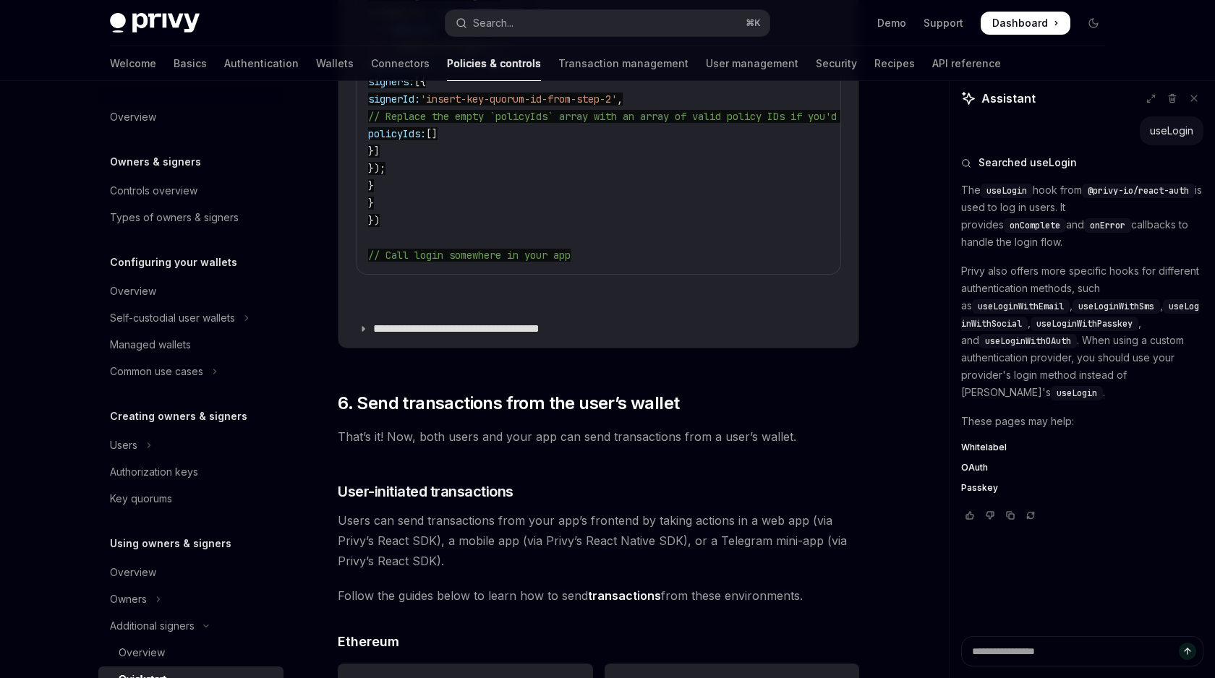
click at [980, 448] on span "Whitelabel" at bounding box center [984, 448] width 46 height 12
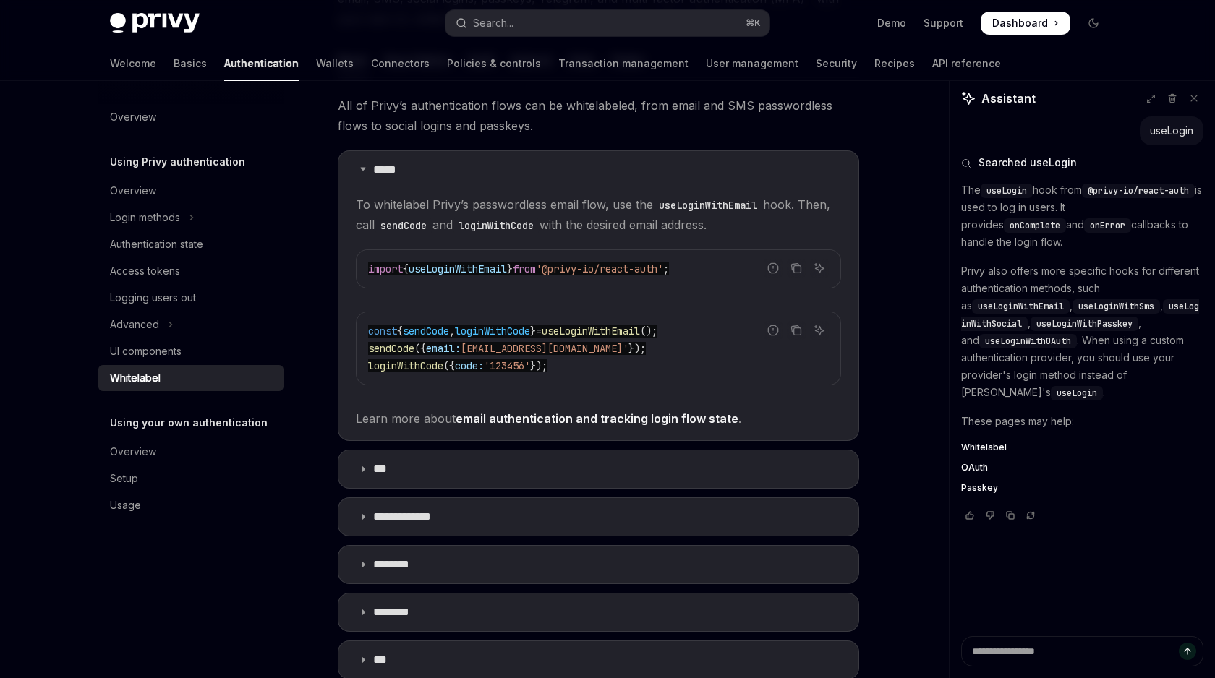
scroll to position [225, 0]
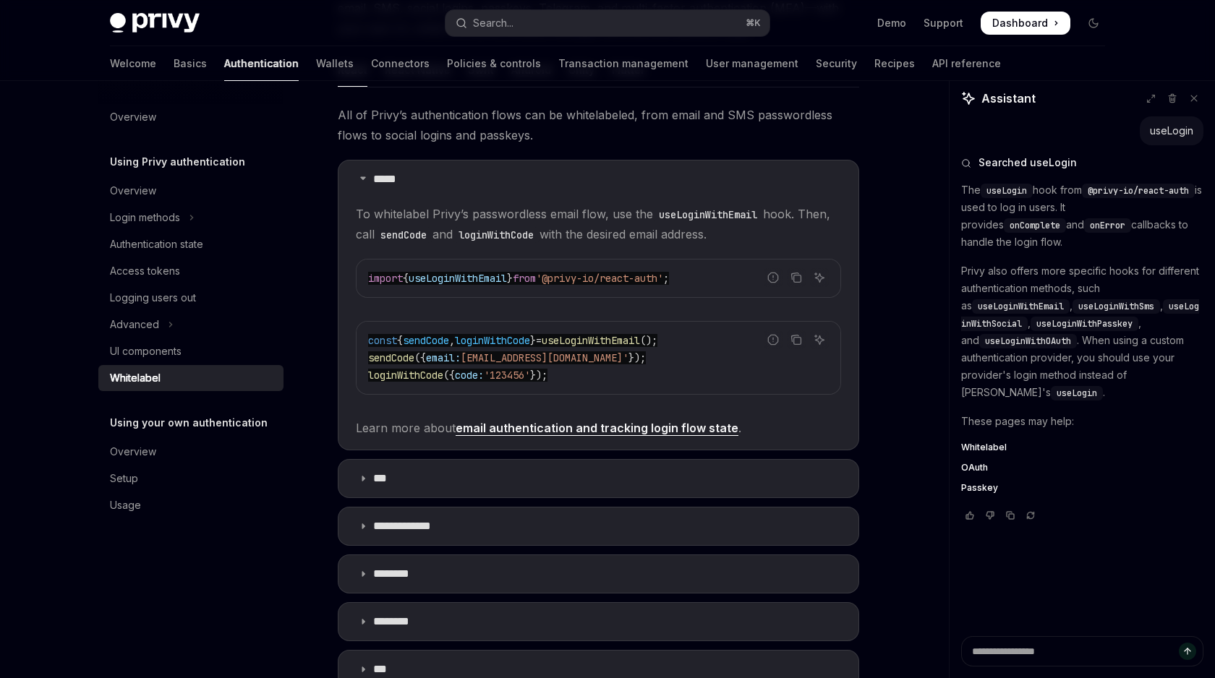
click at [977, 469] on span "OAuth" at bounding box center [974, 468] width 27 height 12
type textarea "*"
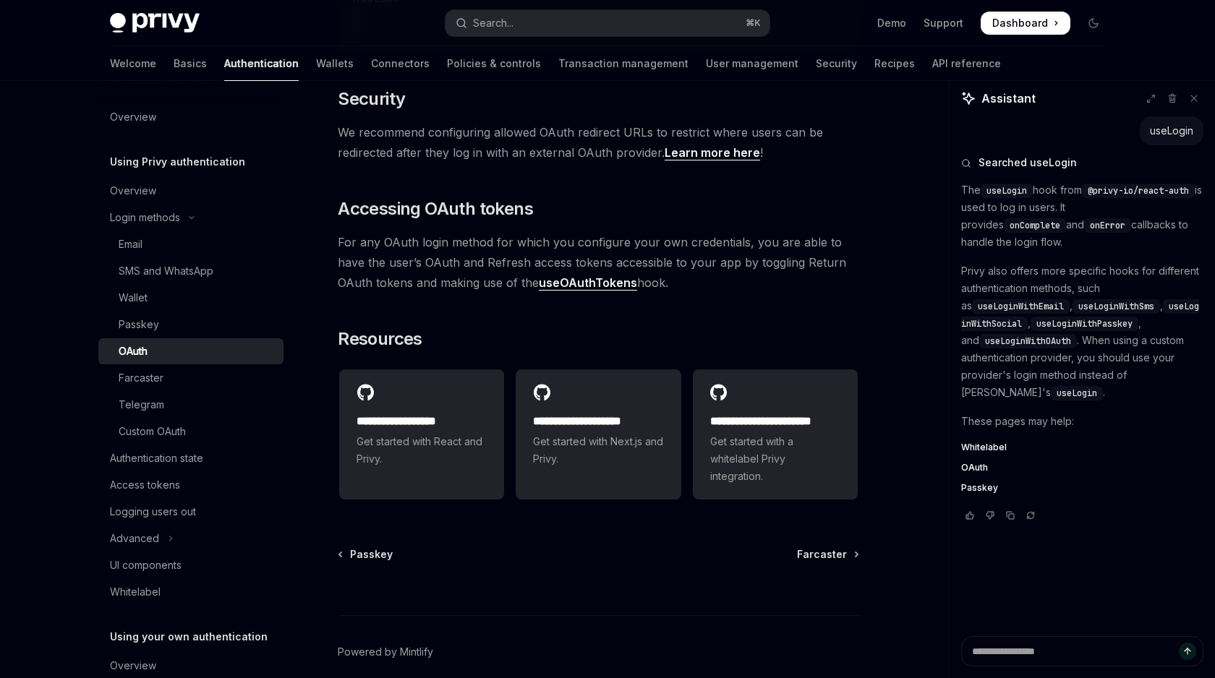
scroll to position [3154, 0]
